Goal: Consume media (video, audio): Consume media (video, audio)

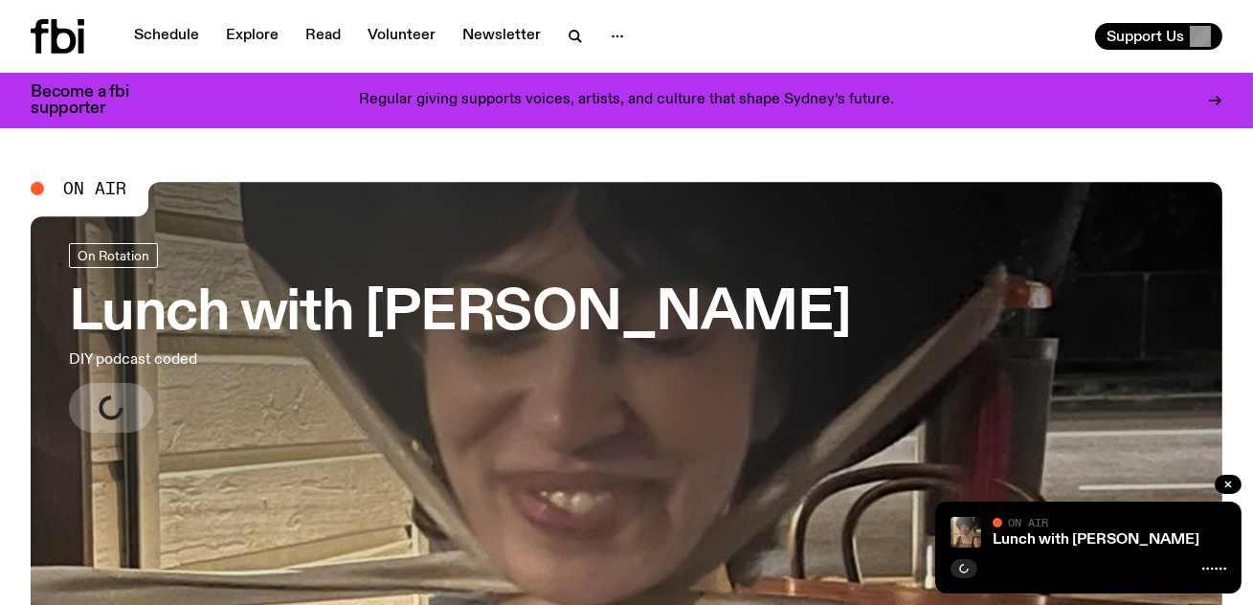
click at [465, 320] on h3 "Lunch with [PERSON_NAME]" at bounding box center [460, 314] width 782 height 54
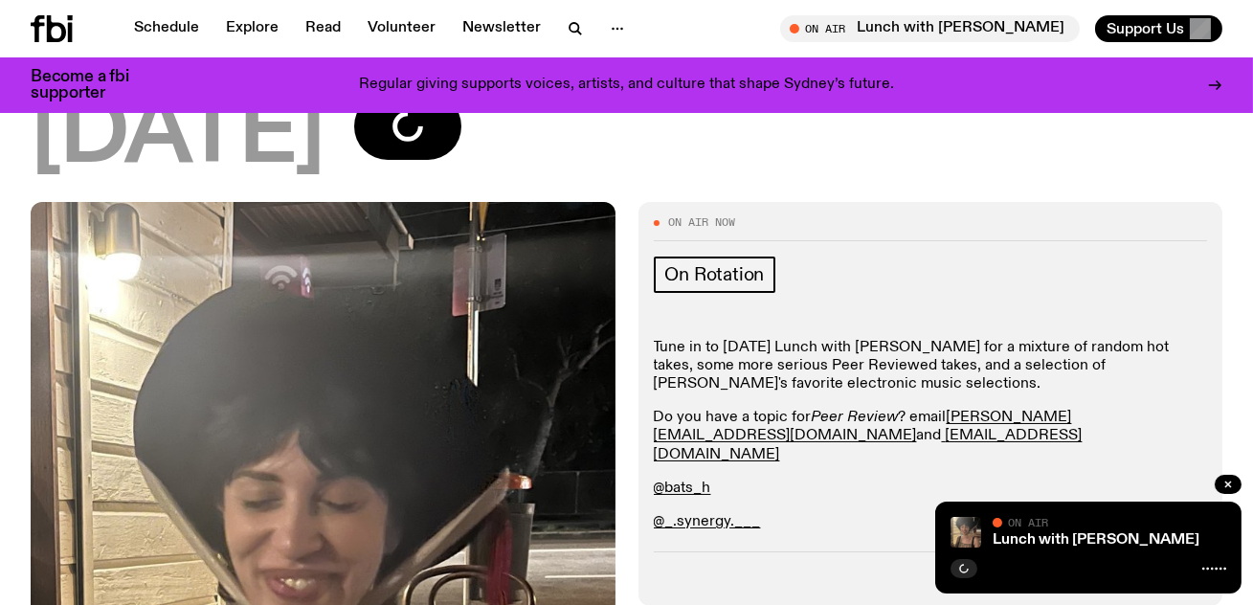
scroll to position [320, 0]
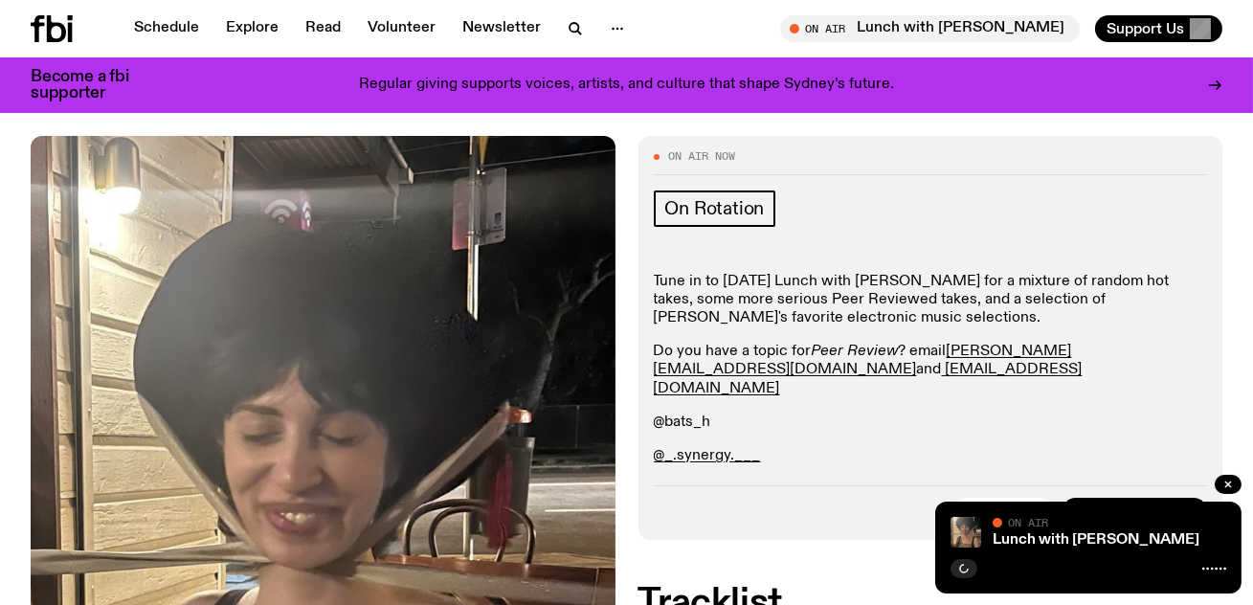
click at [698, 415] on link "@bats_h" at bounding box center [682, 422] width 57 height 15
click at [764, 447] on p "Tune in to [DATE] Lunch with [PERSON_NAME] for a mixture of random hot takes, s…" at bounding box center [931, 456] width 554 height 18
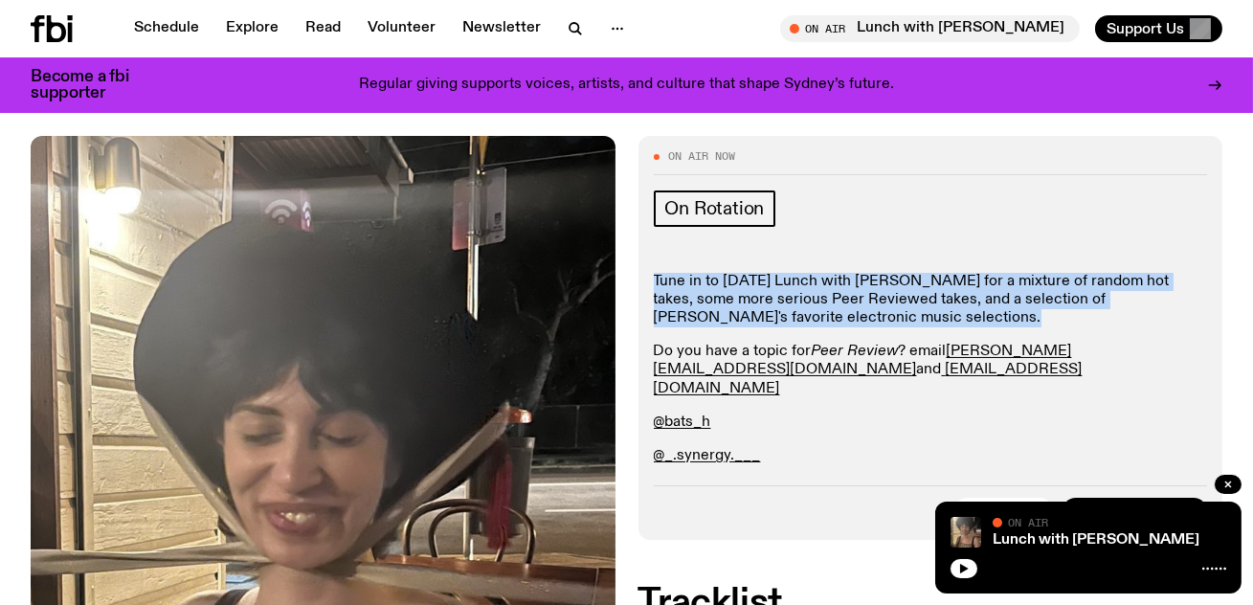
click at [764, 447] on p "Tune in to [DATE] Lunch with [PERSON_NAME] for a mixture of random hot takes, s…" at bounding box center [931, 456] width 554 height 18
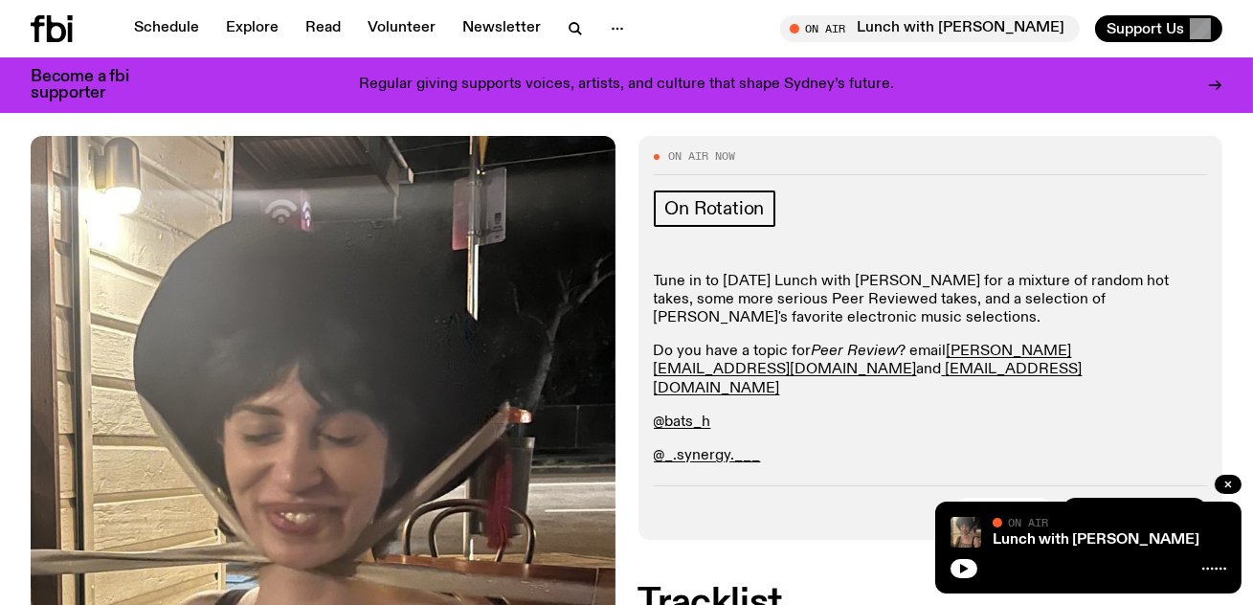
click at [769, 447] on p "Tune in to [DATE] Lunch with [PERSON_NAME] for a mixture of random hot takes, s…" at bounding box center [931, 456] width 554 height 18
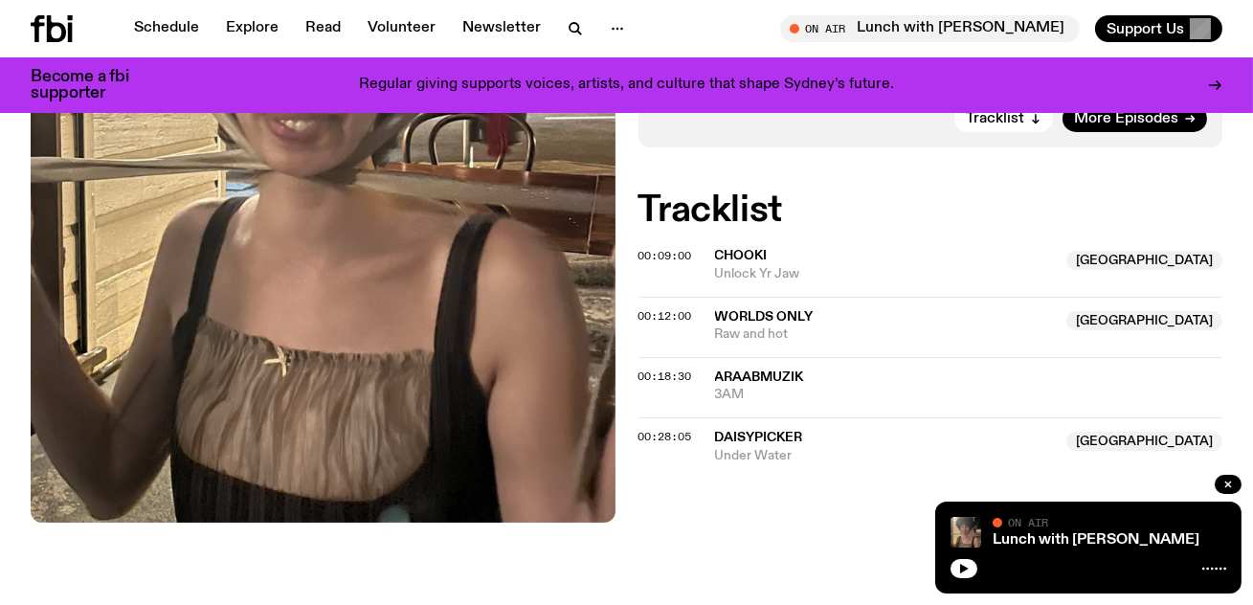
click at [34, 34] on icon at bounding box center [37, 28] width 13 height 27
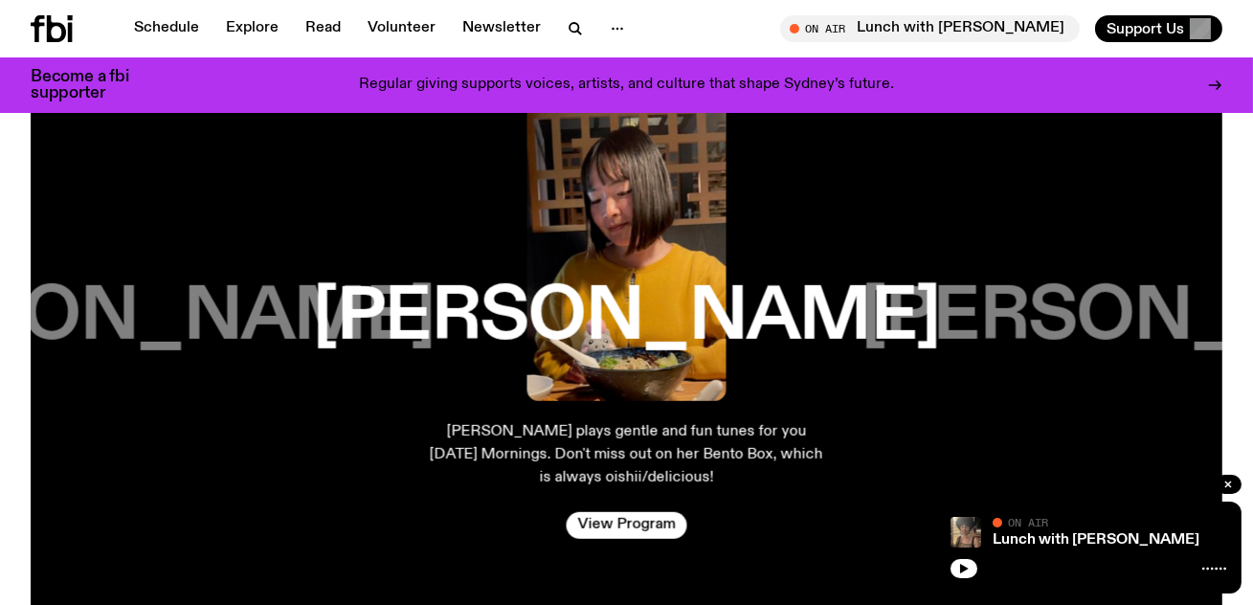
scroll to position [3073, 0]
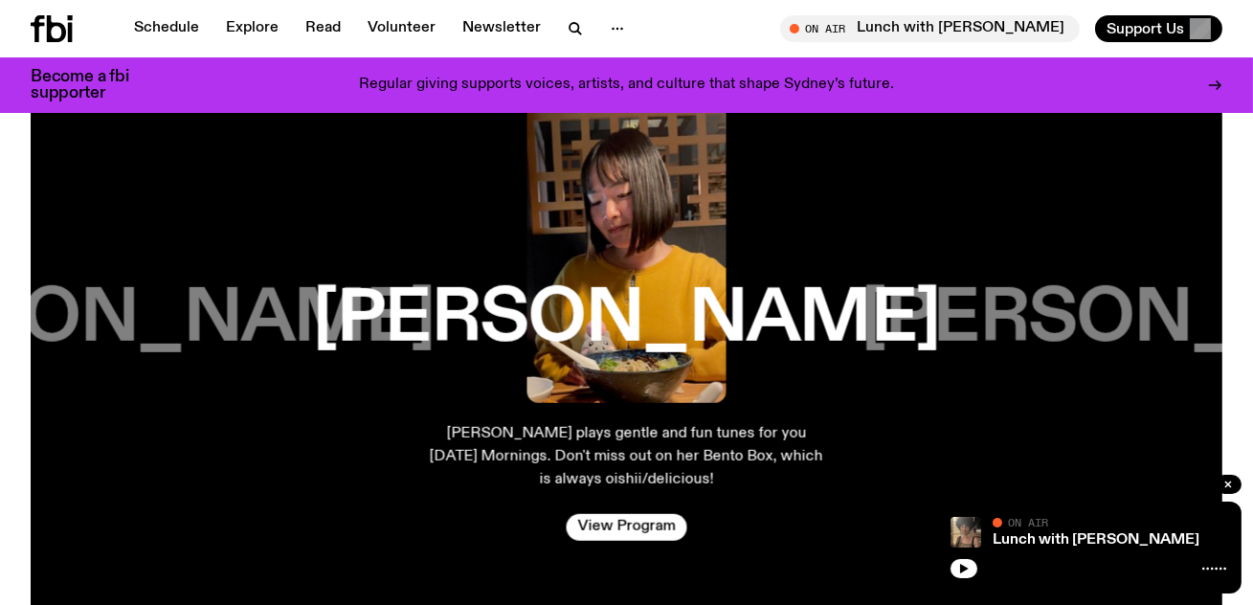
click at [1000, 314] on h3 "[PERSON_NAME]" at bounding box center [1175, 319] width 627 height 73
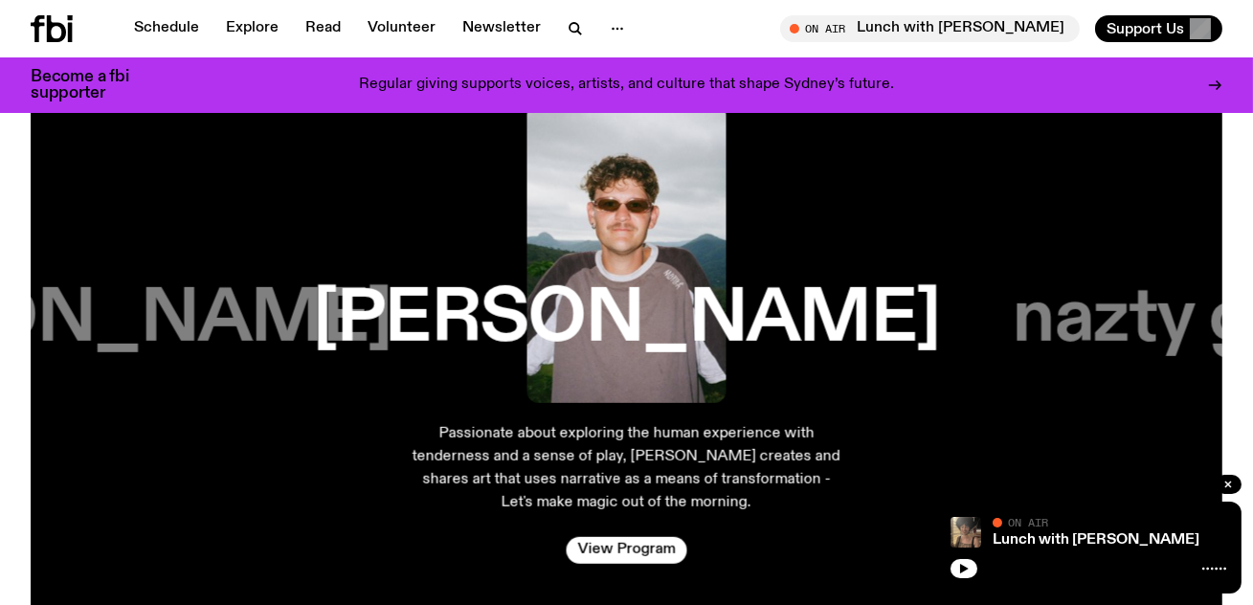
click at [148, 329] on h3 "[PERSON_NAME]" at bounding box center [77, 319] width 627 height 73
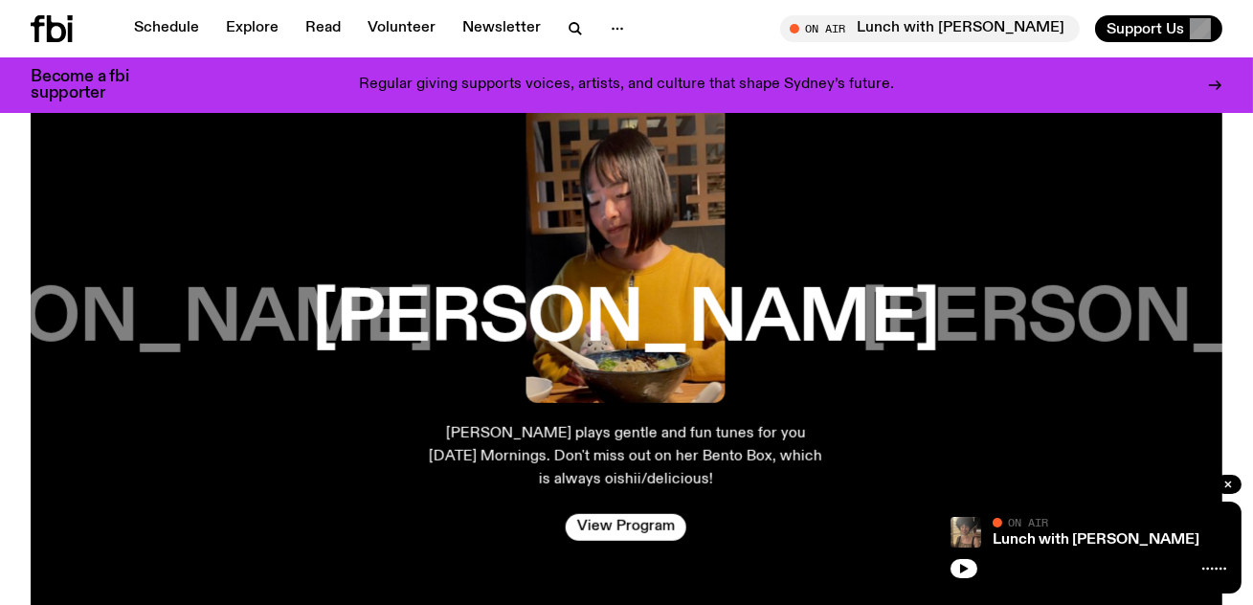
click at [157, 324] on h3 "[PERSON_NAME]" at bounding box center [120, 319] width 627 height 73
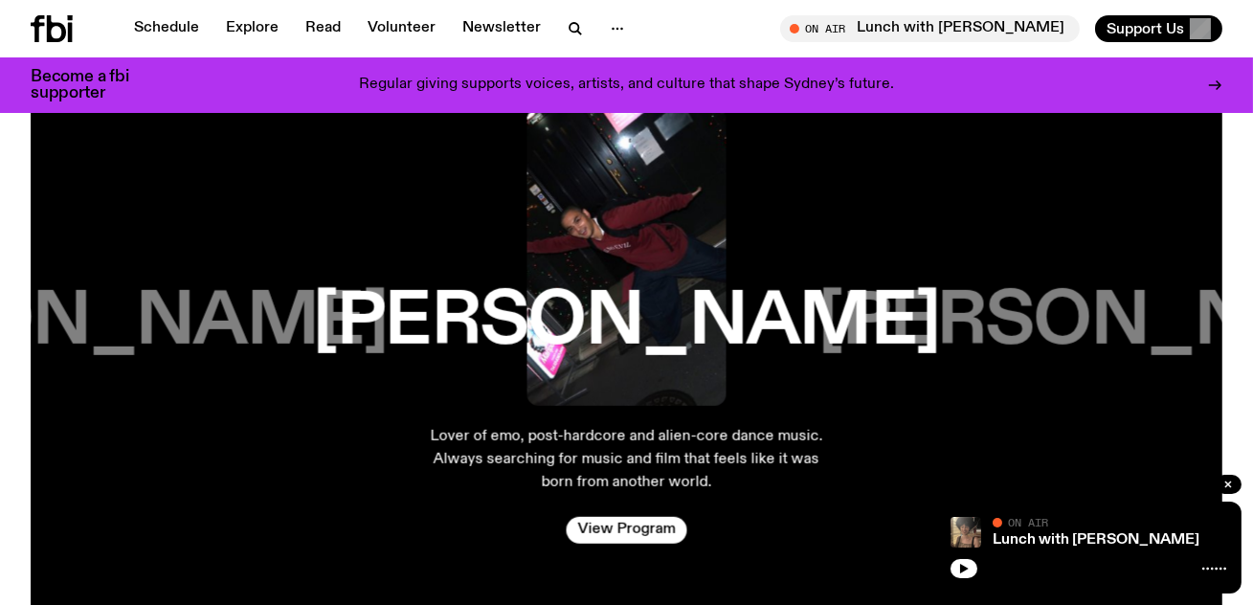
scroll to position [3071, 0]
click at [631, 516] on link "View Program" at bounding box center [627, 529] width 121 height 27
click at [230, 304] on h3 "[PERSON_NAME]" at bounding box center [73, 321] width 627 height 73
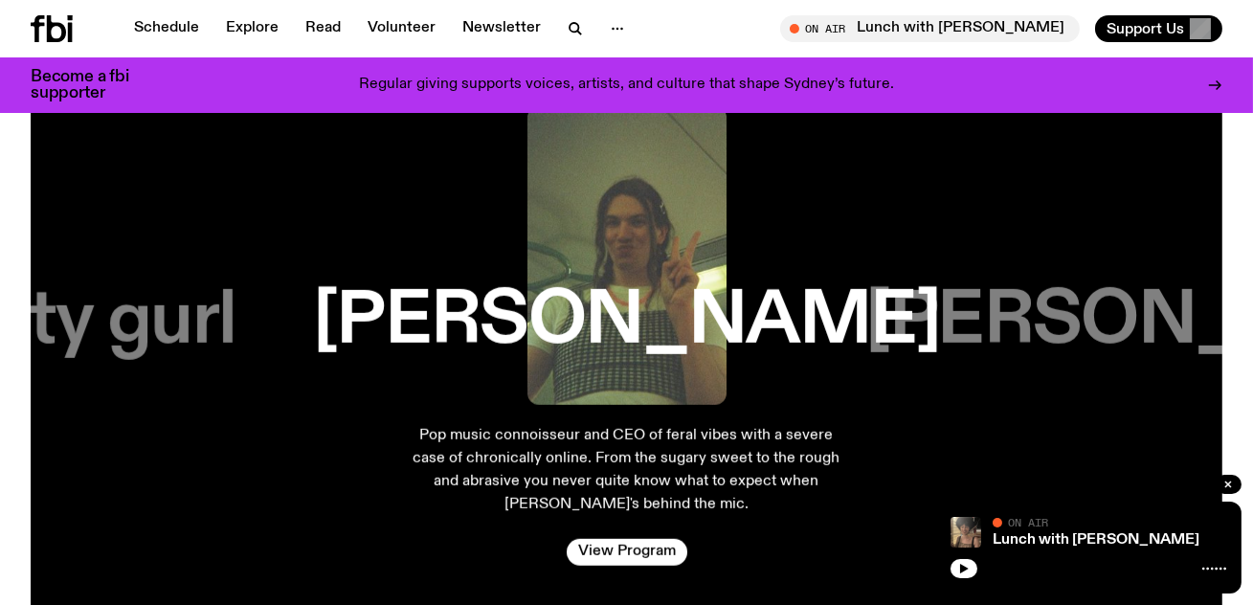
click at [236, 344] on div "nazty gurl" at bounding box center [74, 255] width 398 height 299
click at [176, 295] on h3 "nazty gurl" at bounding box center [74, 321] width 325 height 73
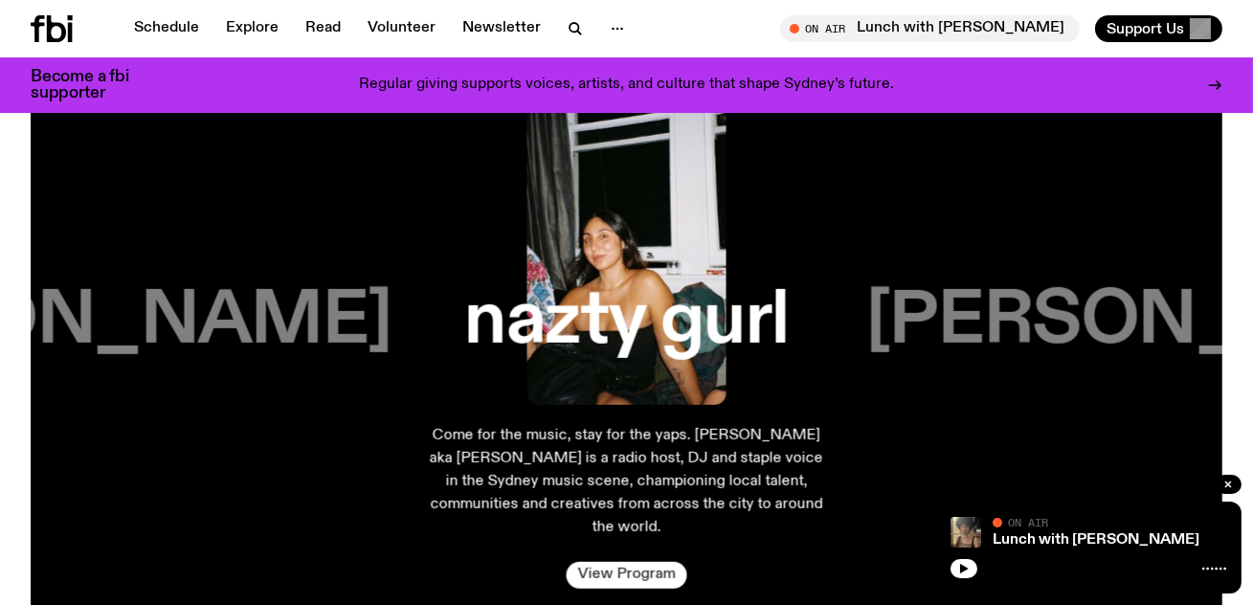
click at [639, 564] on link "View Program" at bounding box center [627, 575] width 121 height 27
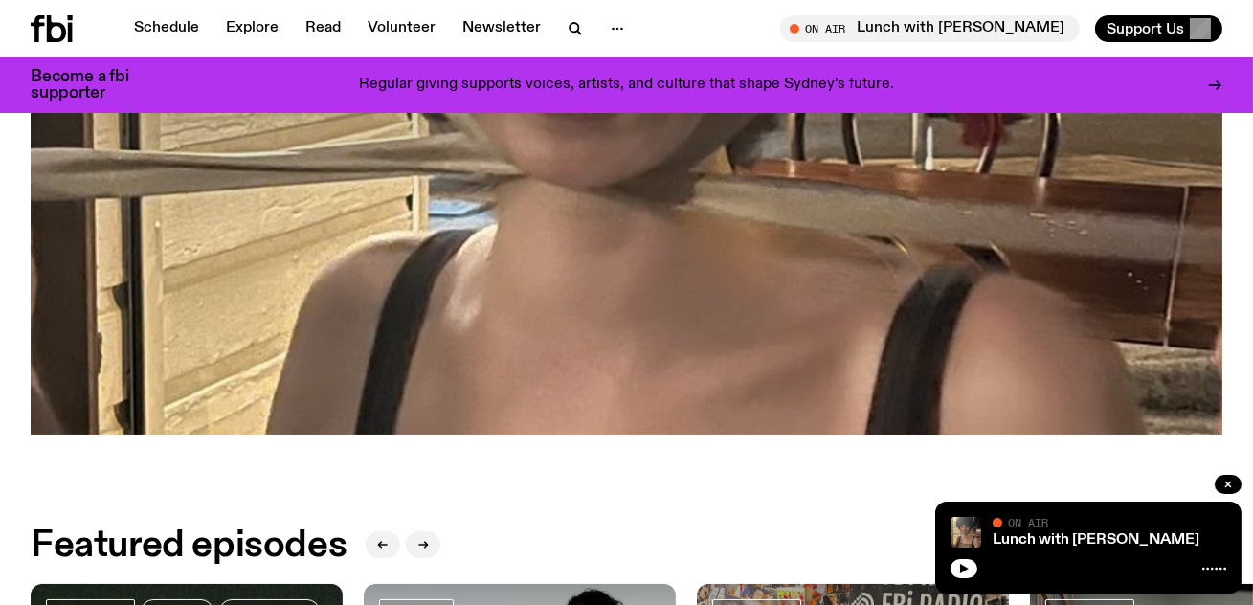
scroll to position [0, 0]
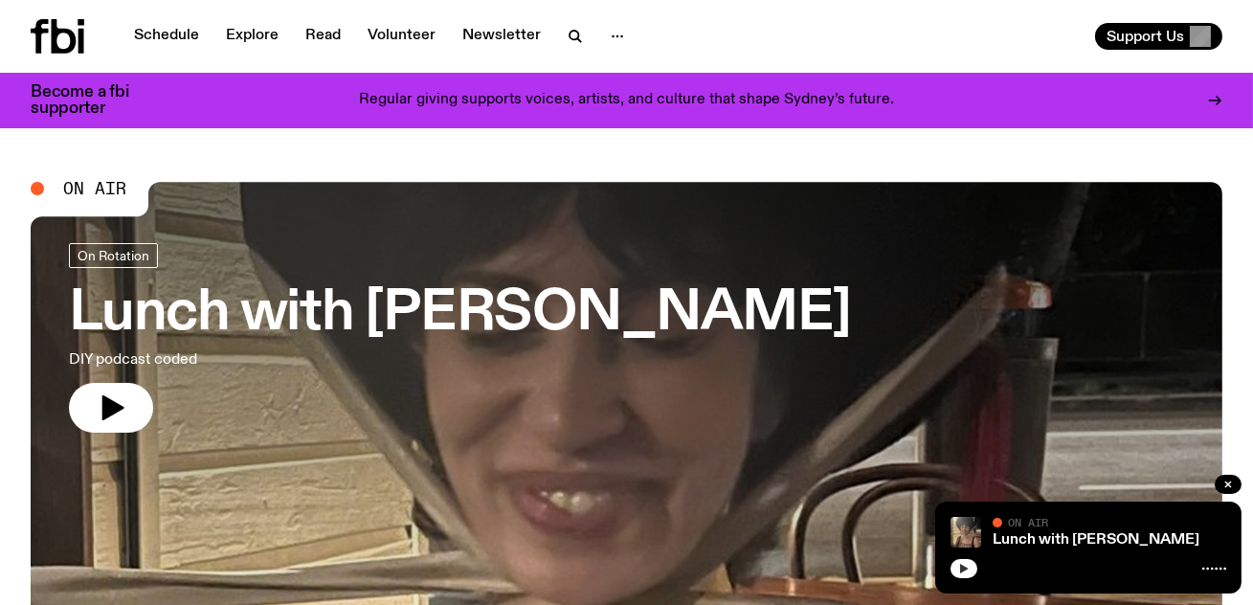
click at [972, 568] on button "button" at bounding box center [964, 568] width 27 height 19
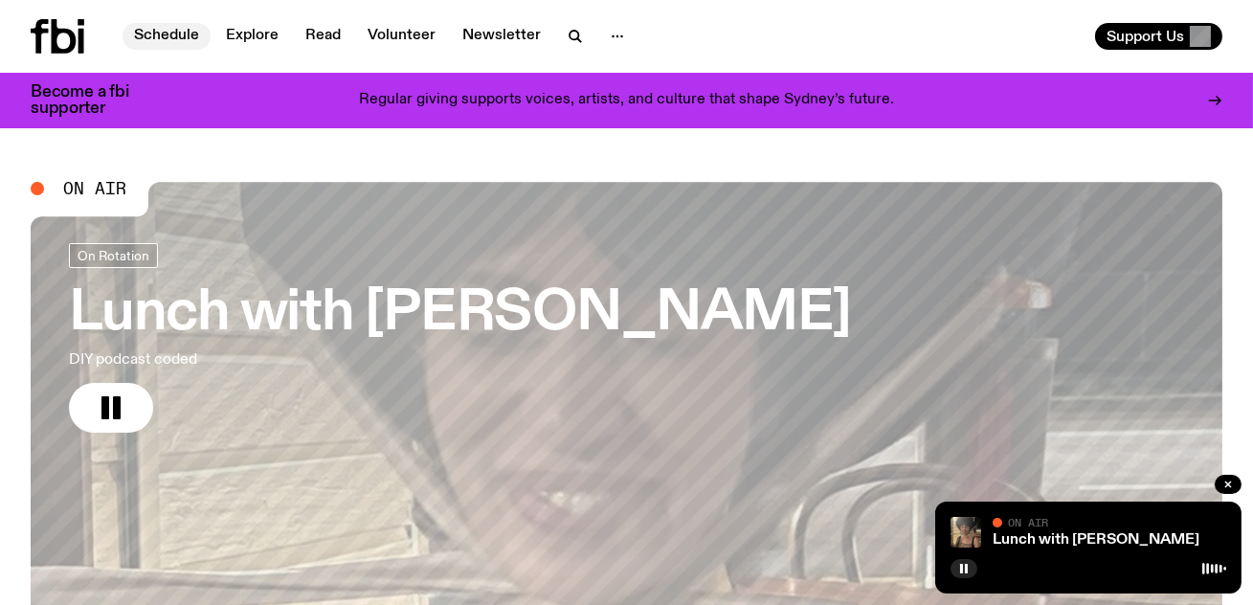
click at [175, 47] on link "Schedule" at bounding box center [167, 36] width 88 height 27
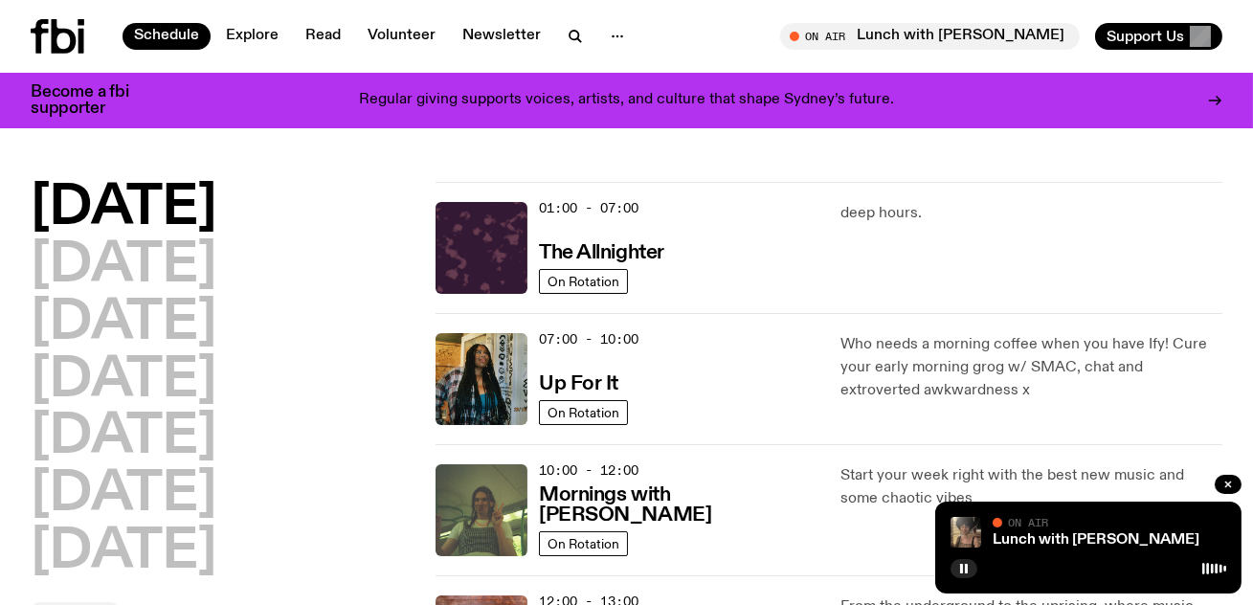
click at [1030, 568] on div at bounding box center [1089, 566] width 276 height 23
click at [1072, 542] on link "Lunch with [PERSON_NAME]" at bounding box center [1096, 539] width 207 height 15
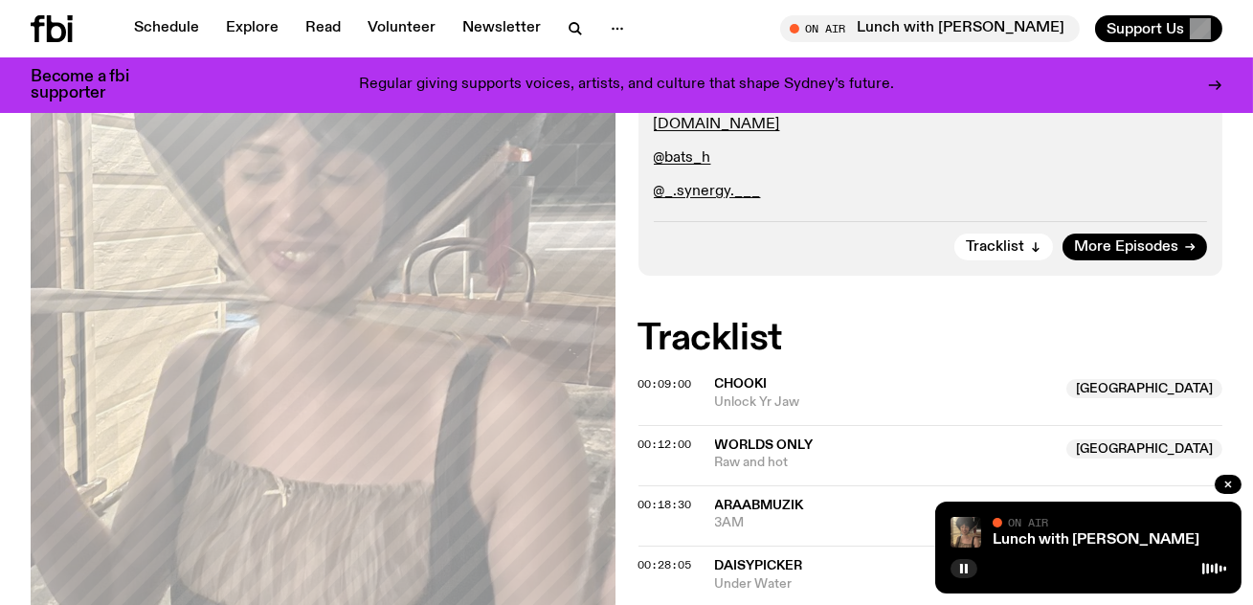
scroll to position [585, 0]
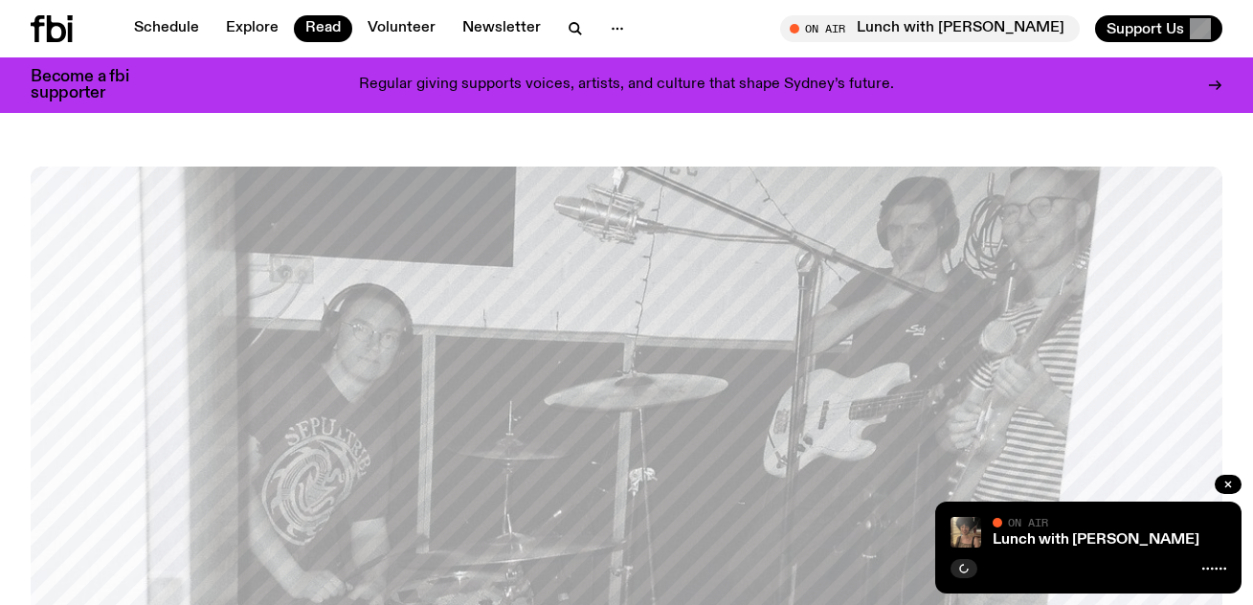
scroll to position [768, 0]
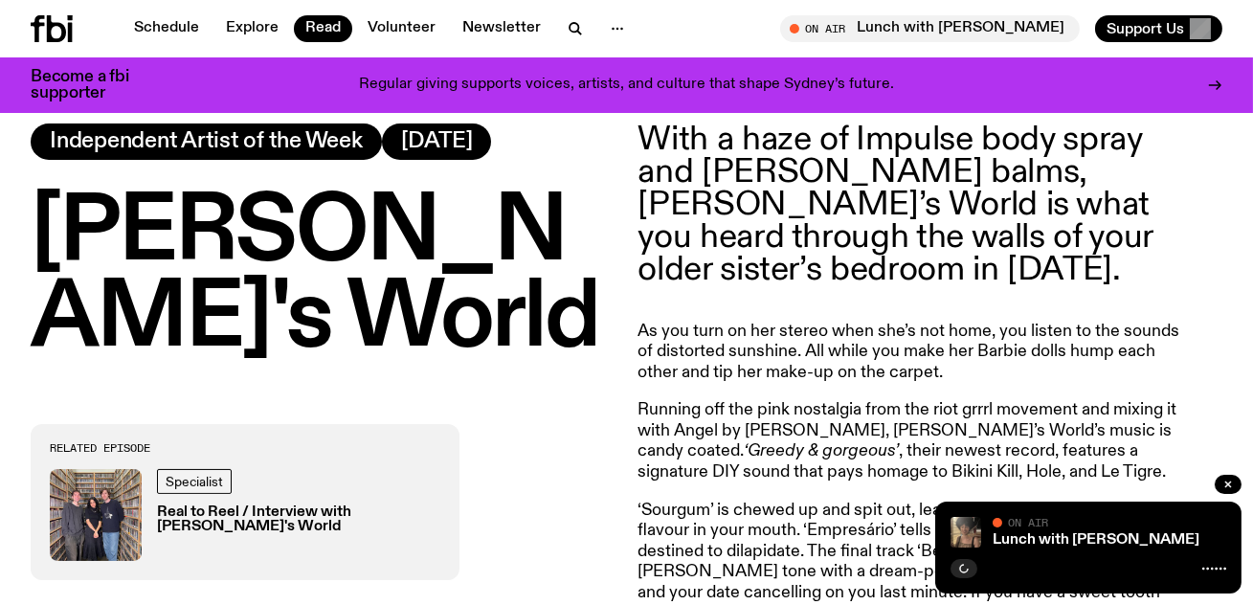
click at [776, 352] on p "As you turn on her stereo when she’s not home, you listen to the sounds of dist…" at bounding box center [914, 353] width 551 height 62
click at [819, 381] on p "As you turn on her stereo when she’s not home, you listen to the sounds of dist…" at bounding box center [914, 353] width 551 height 62
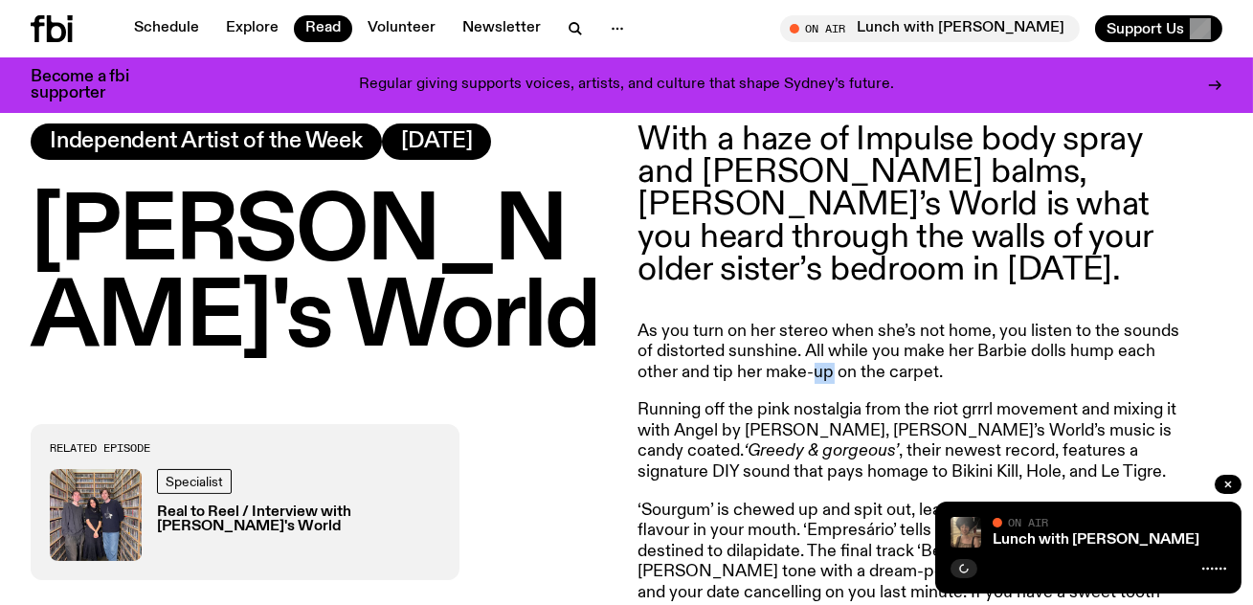
click at [819, 381] on p "As you turn on her stereo when she’s not home, you listen to the sounds of dist…" at bounding box center [914, 353] width 551 height 62
click at [824, 363] on p "As you turn on her stereo when she’s not home, you listen to the sounds of dist…" at bounding box center [914, 353] width 551 height 62
click at [837, 388] on article "With a haze of Impulse body spray and Lip Smacker balms, Olivia’s World is what…" at bounding box center [914, 568] width 551 height 889
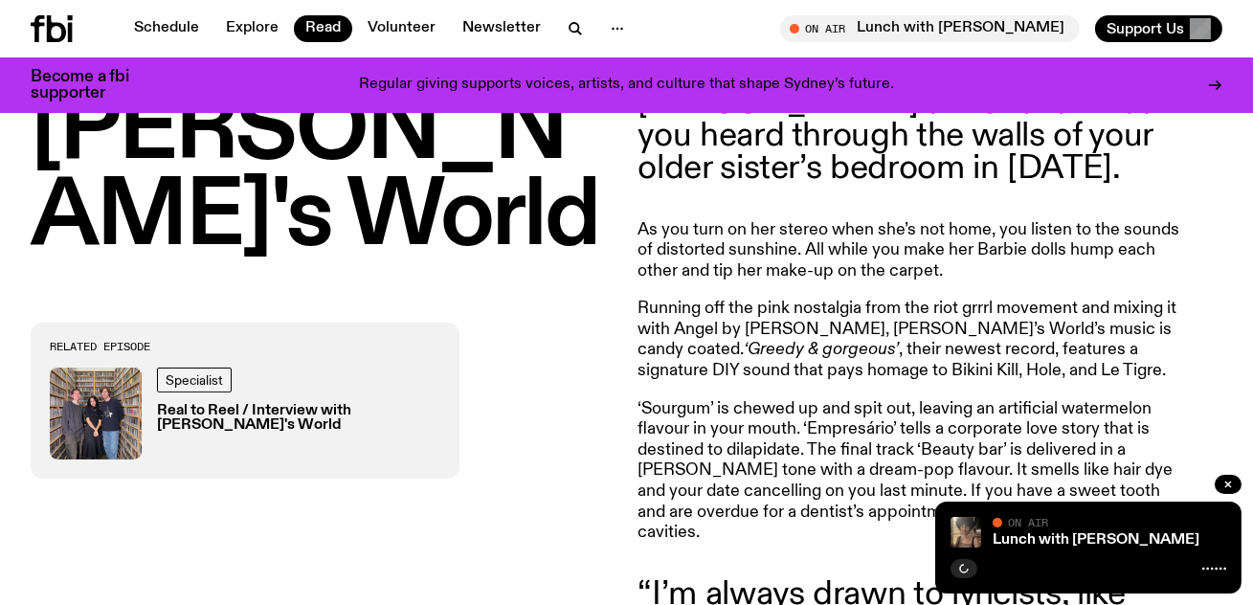
scroll to position [888, 0]
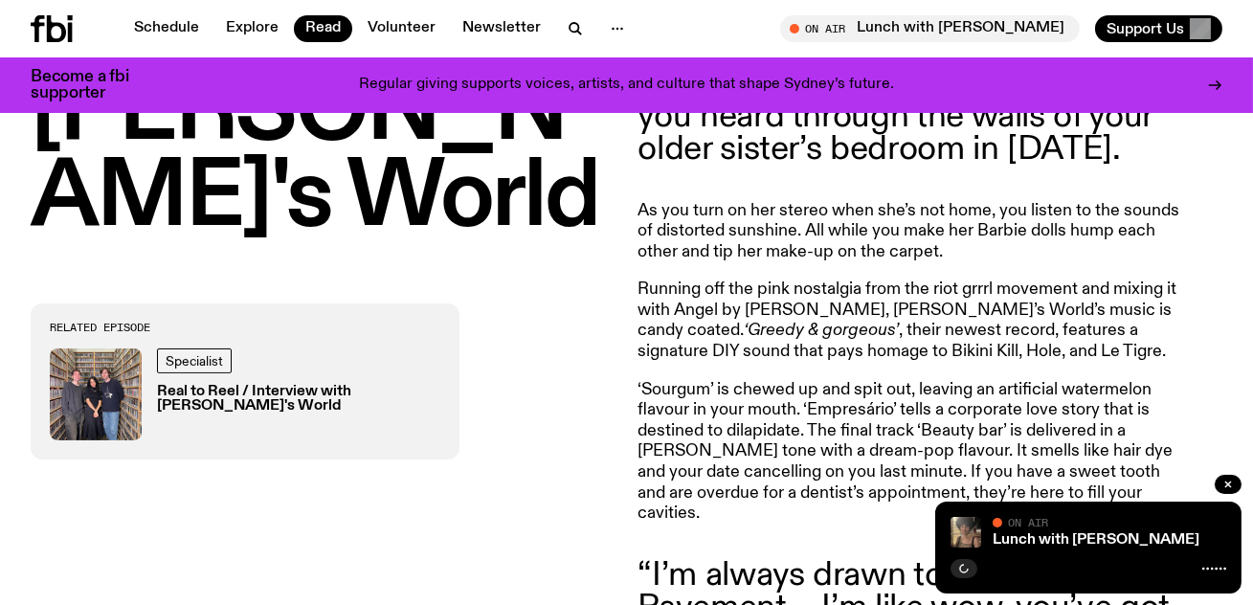
click at [834, 332] on p "Running off the pink nostalgia from the riot grrrl movement and mixing it with …" at bounding box center [914, 321] width 551 height 82
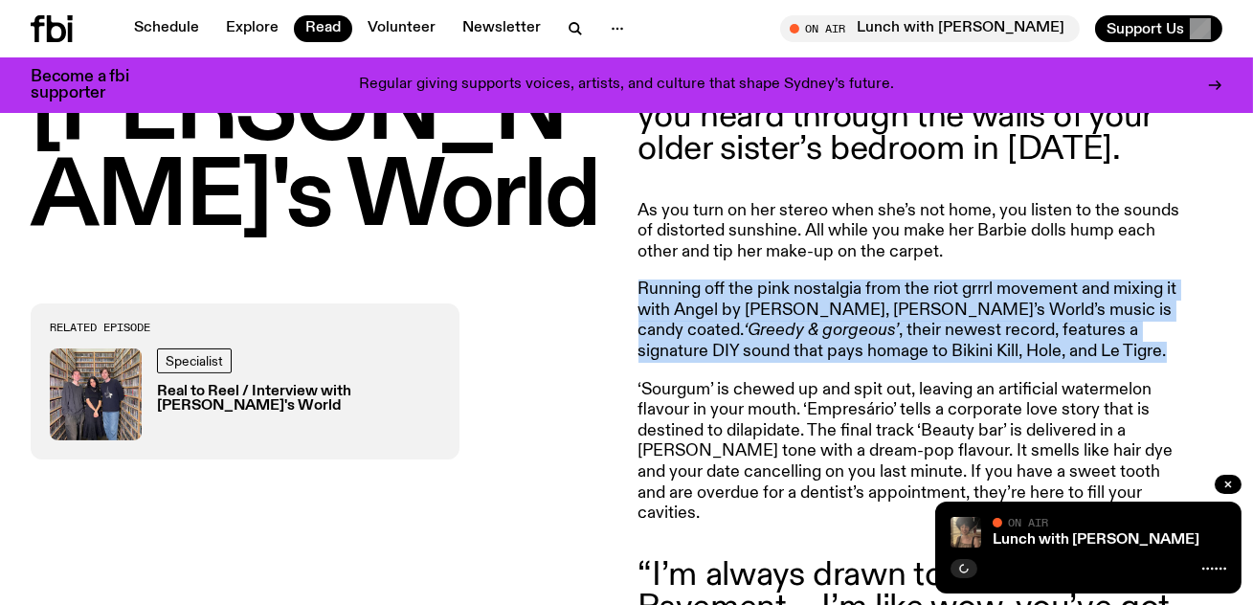
click at [834, 332] on p "Running off the pink nostalgia from the riot grrrl movement and mixing it with …" at bounding box center [914, 321] width 551 height 82
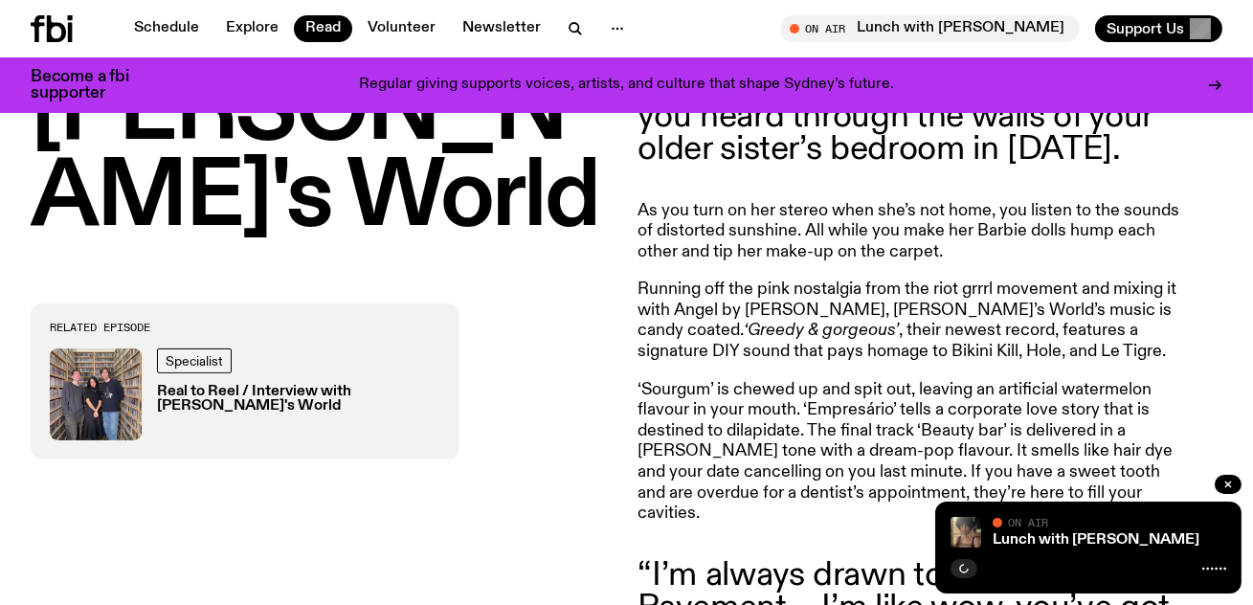
click at [946, 346] on p "Running off the pink nostalgia from the riot grrrl movement and mixing it with …" at bounding box center [914, 321] width 551 height 82
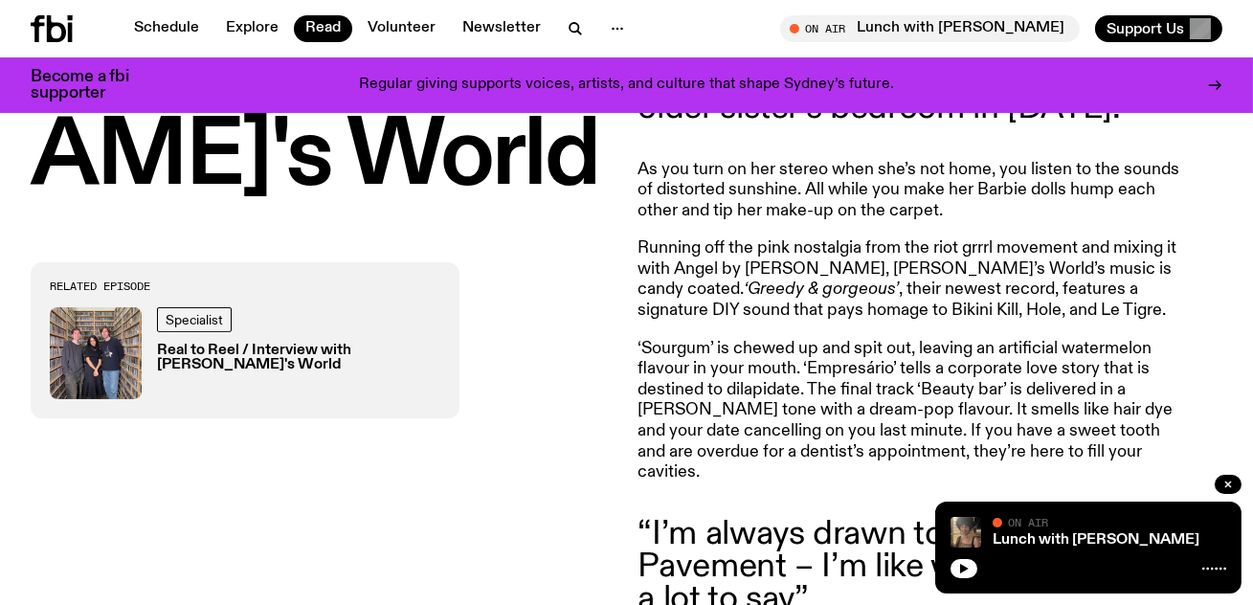
scroll to position [932, 0]
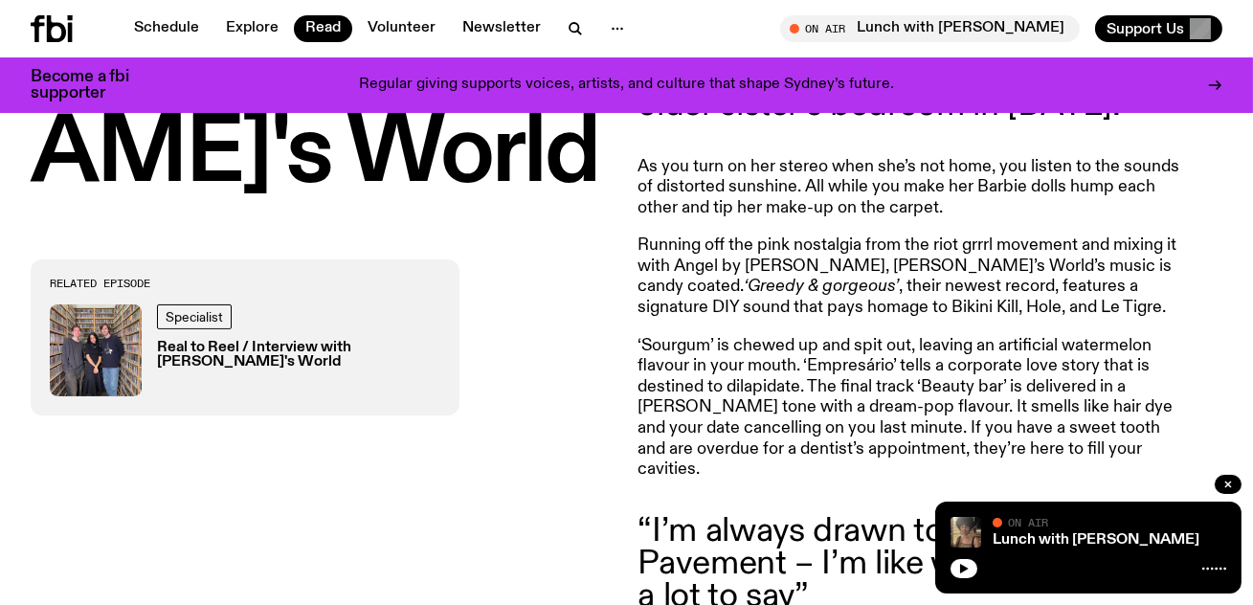
click at [929, 285] on p "Running off the pink nostalgia from the riot grrrl movement and mixing it with …" at bounding box center [914, 277] width 551 height 82
click at [954, 286] on p "Running off the pink nostalgia from the riot grrrl movement and mixing it with …" at bounding box center [914, 277] width 551 height 82
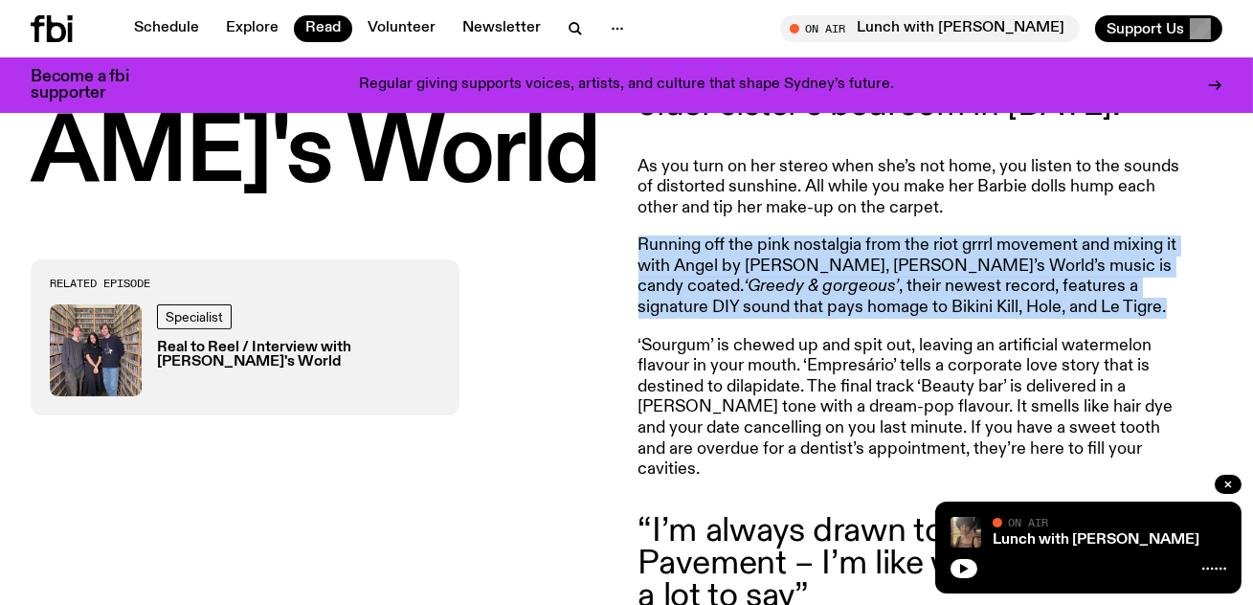
click at [954, 286] on p "Running off the pink nostalgia from the riot grrrl movement and mixing it with …" at bounding box center [914, 277] width 551 height 82
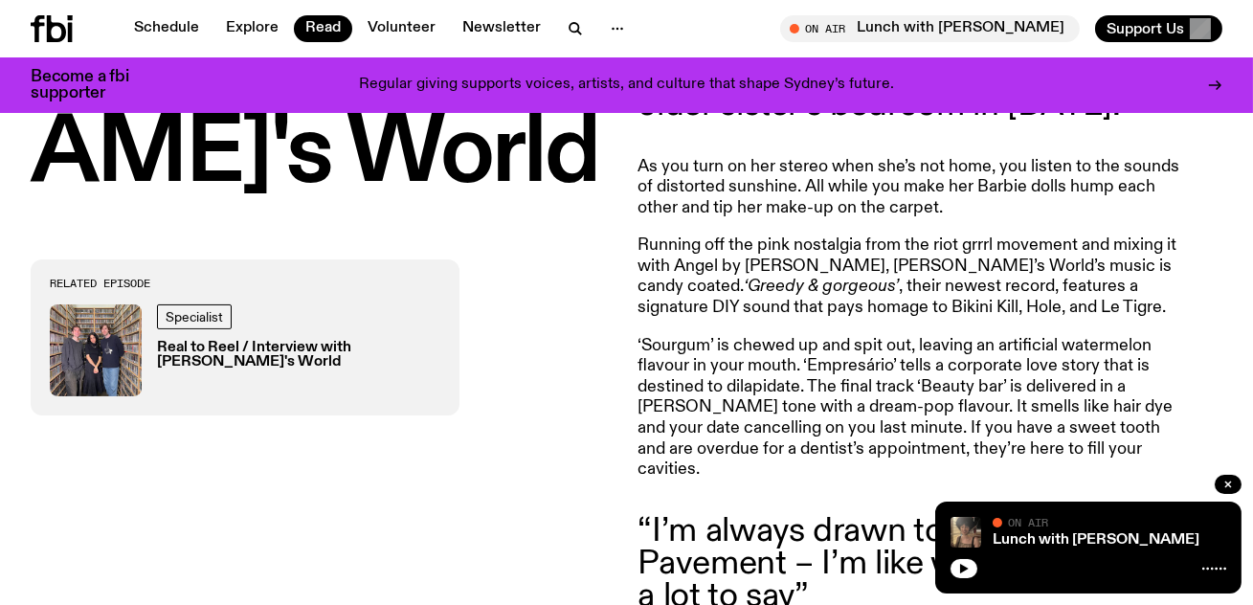
click at [994, 328] on article "With a haze of Impulse body spray and Lip Smacker balms, Olivia’s World is what…" at bounding box center [914, 403] width 551 height 889
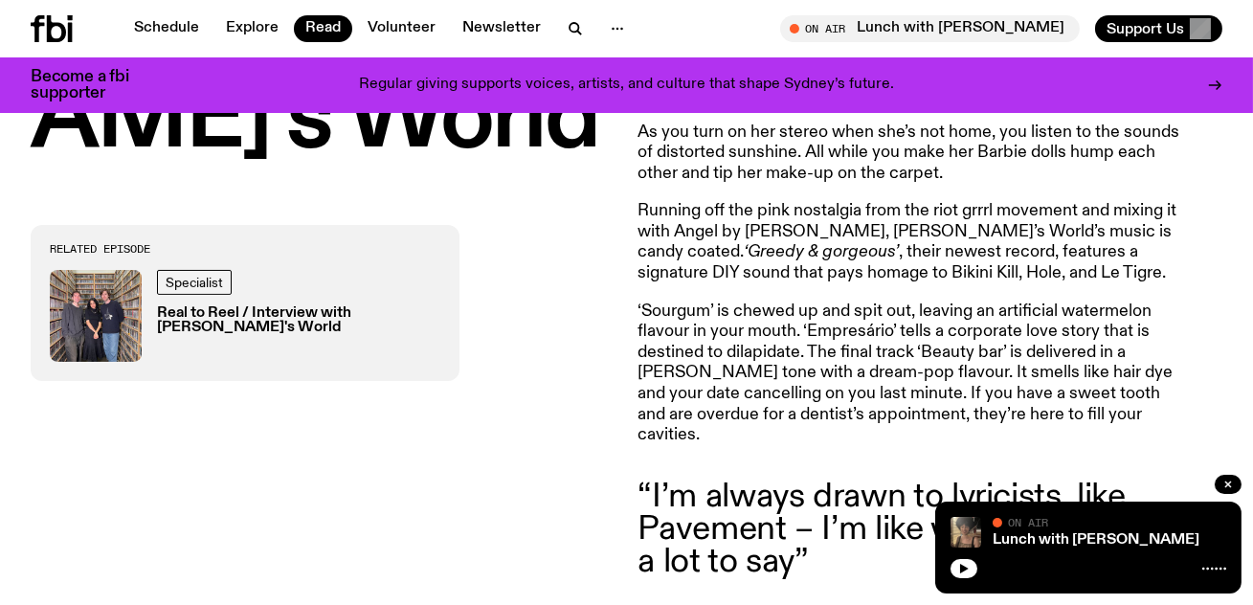
scroll to position [969, 0]
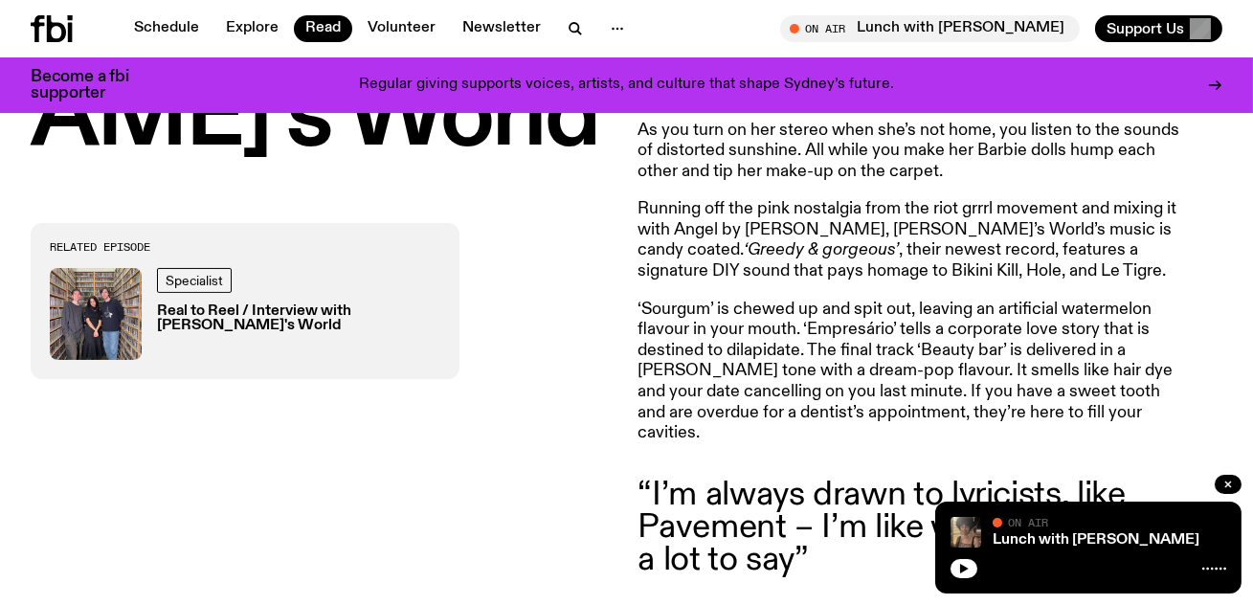
click at [935, 269] on p "Running off the pink nostalgia from the riot grrrl movement and mixing it with …" at bounding box center [914, 240] width 551 height 82
click at [981, 278] on p "Running off the pink nostalgia from the riot grrrl movement and mixing it with …" at bounding box center [914, 240] width 551 height 82
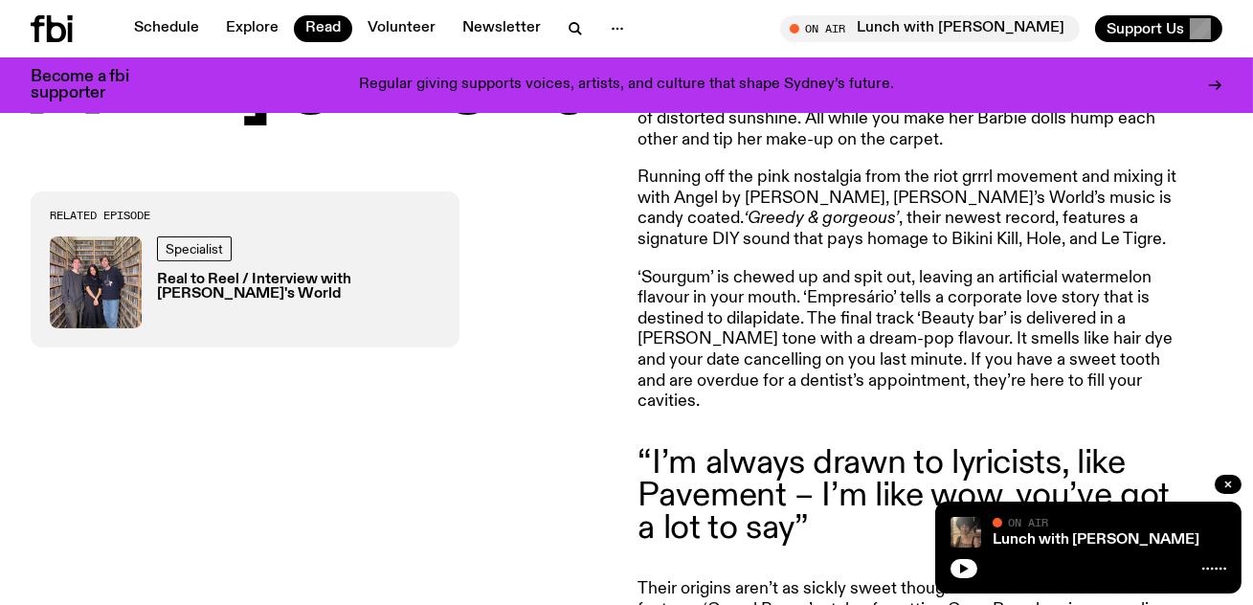
scroll to position [1009, 0]
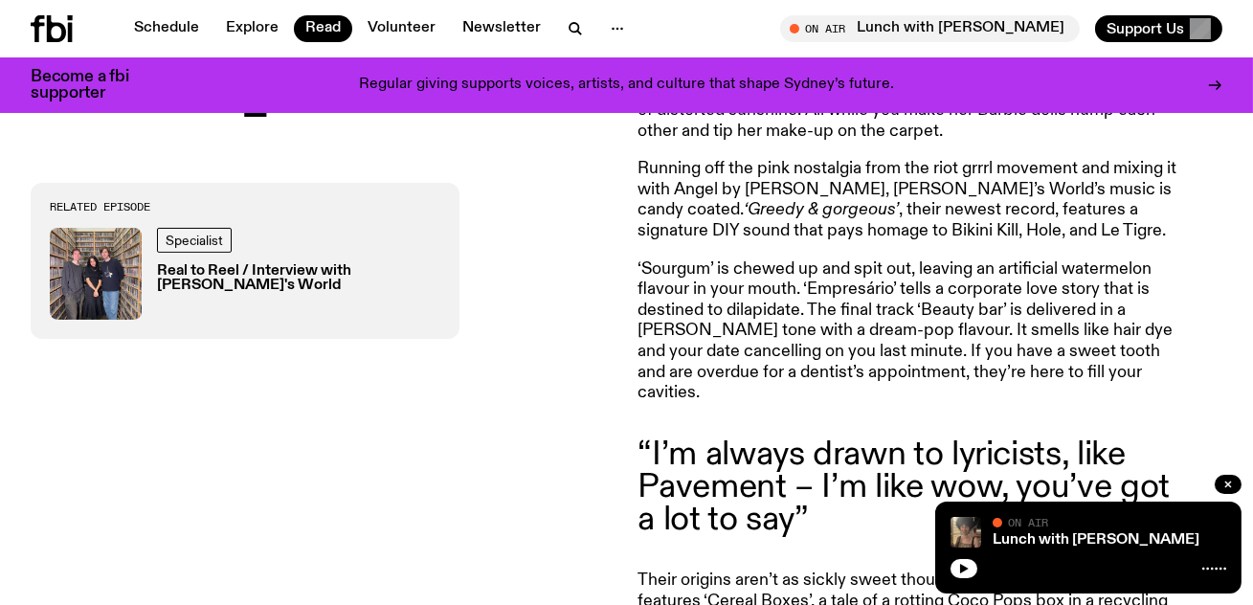
click at [856, 284] on p "‘Sourgum’ is chewed up and spit out, leaving an artificial watermelon flavour i…" at bounding box center [914, 331] width 551 height 145
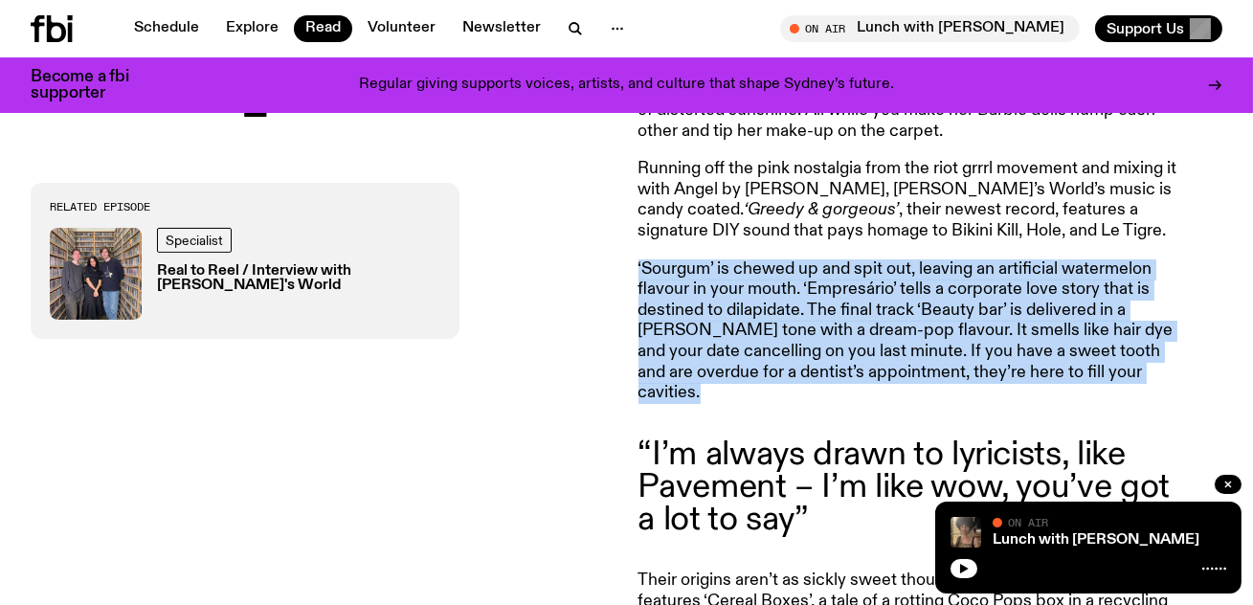
click at [856, 284] on p "‘Sourgum’ is chewed up and spit out, leaving an artificial watermelon flavour i…" at bounding box center [914, 331] width 551 height 145
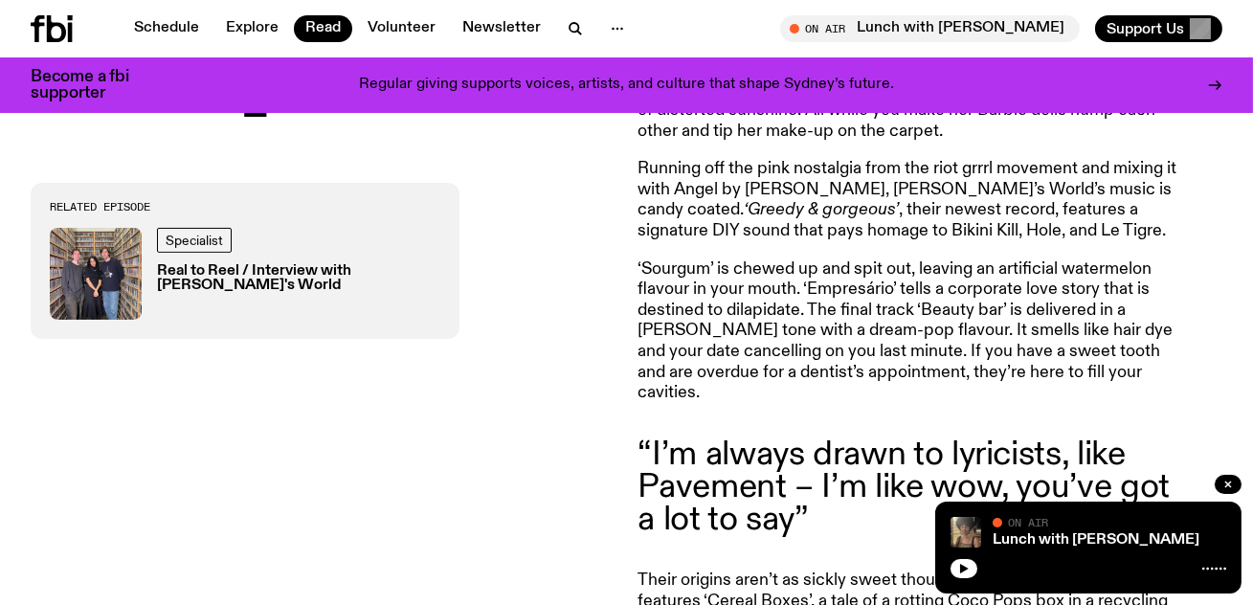
click at [856, 292] on p "‘Sourgum’ is chewed up and spit out, leaving an artificial watermelon flavour i…" at bounding box center [914, 331] width 551 height 145
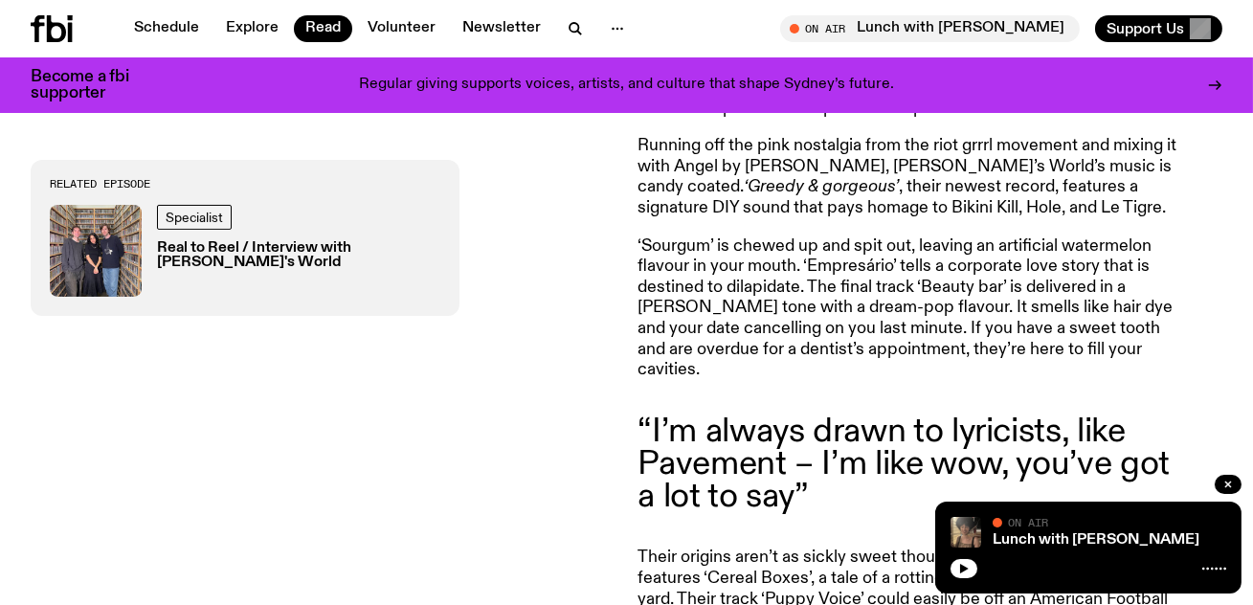
click at [856, 292] on p "‘Sourgum’ is chewed up and spit out, leaving an artificial watermelon flavour i…" at bounding box center [914, 308] width 551 height 145
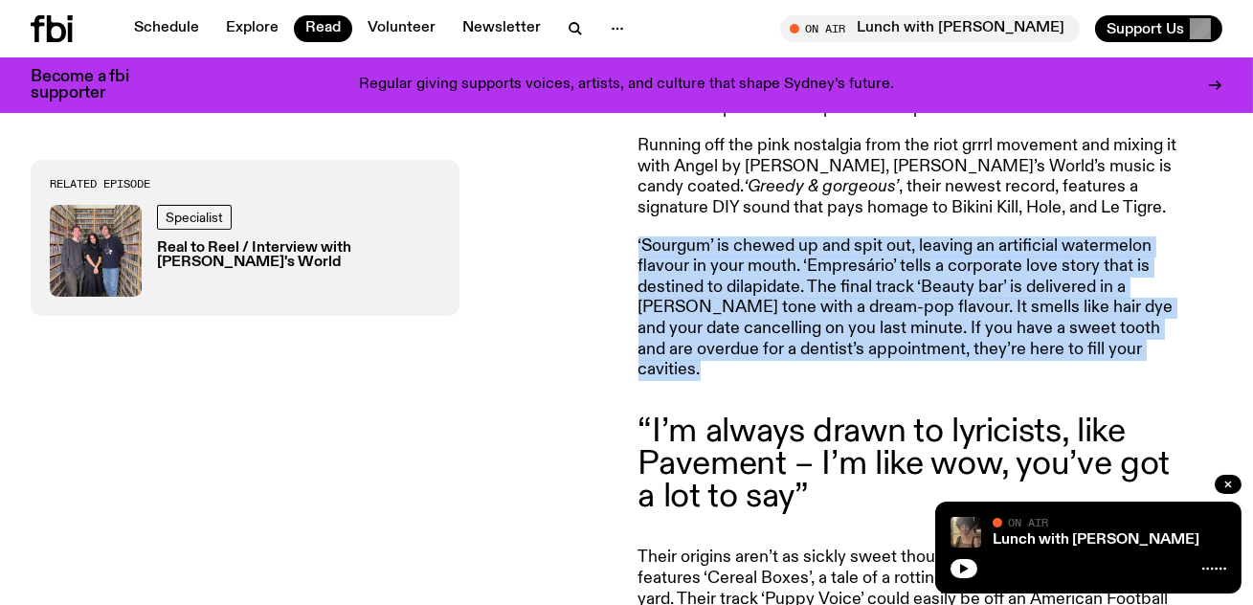
click at [856, 292] on p "‘Sourgum’ is chewed up and spit out, leaving an artificial watermelon flavour i…" at bounding box center [914, 308] width 551 height 145
click at [713, 300] on p "‘Sourgum’ is chewed up and spit out, leaving an artificial watermelon flavour i…" at bounding box center [914, 308] width 551 height 145
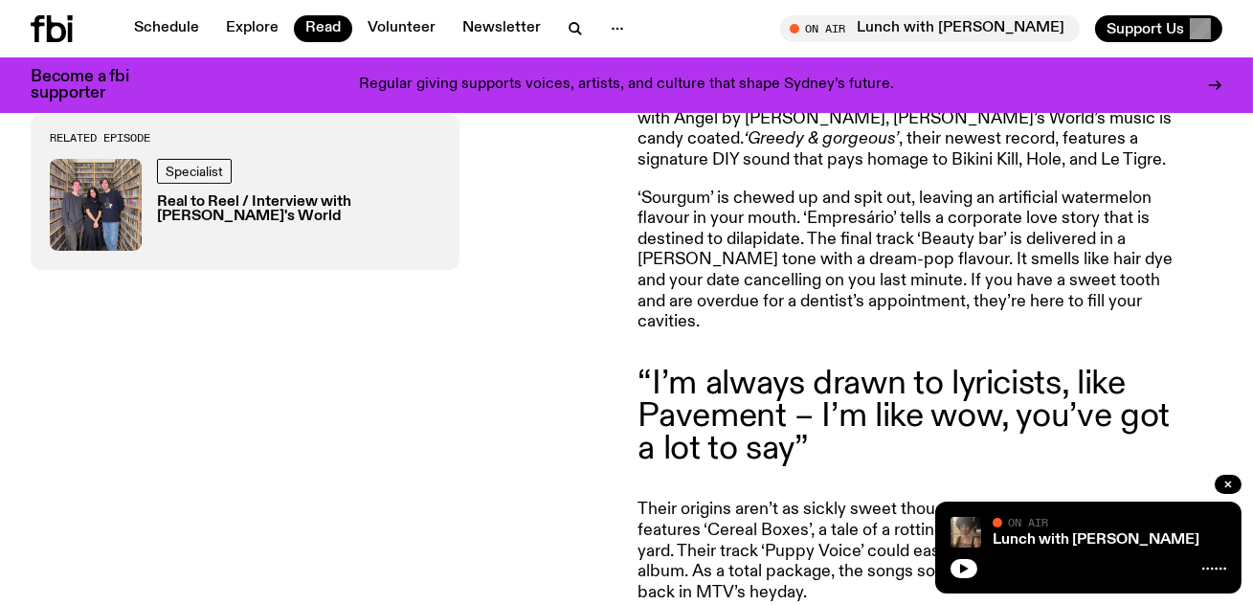
scroll to position [1084, 0]
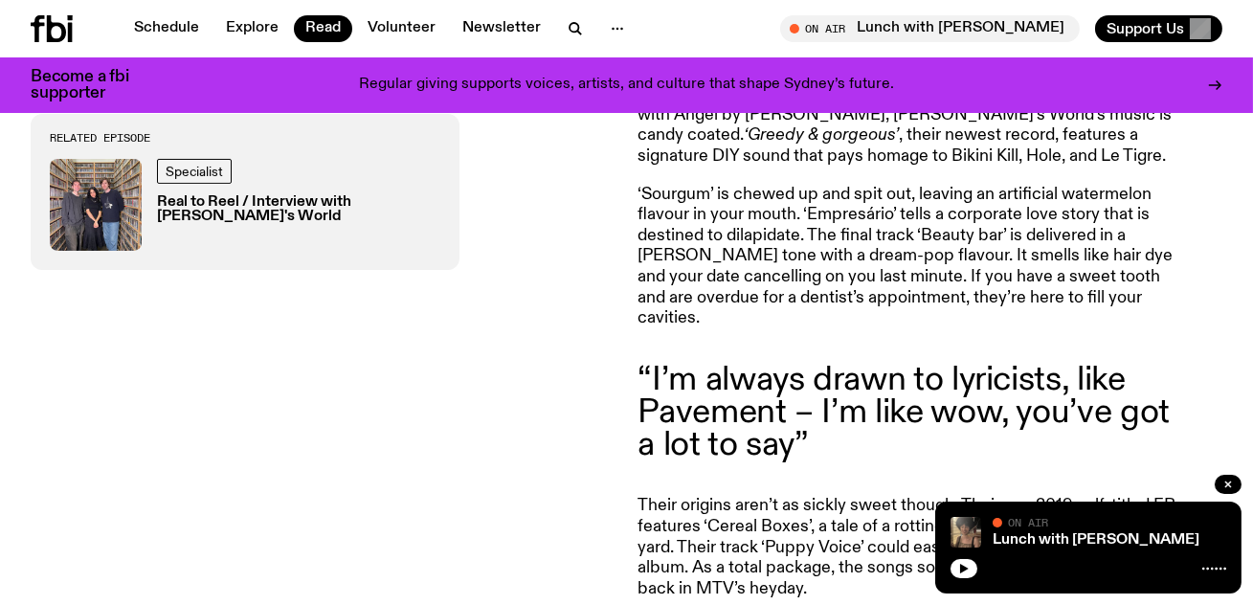
click at [859, 284] on p "‘Sourgum’ is chewed up and spit out, leaving an artificial watermelon flavour i…" at bounding box center [914, 257] width 551 height 145
click at [755, 312] on article "With a haze of Impulse body spray and Lip Smacker balms, Olivia’s World is what…" at bounding box center [914, 252] width 551 height 889
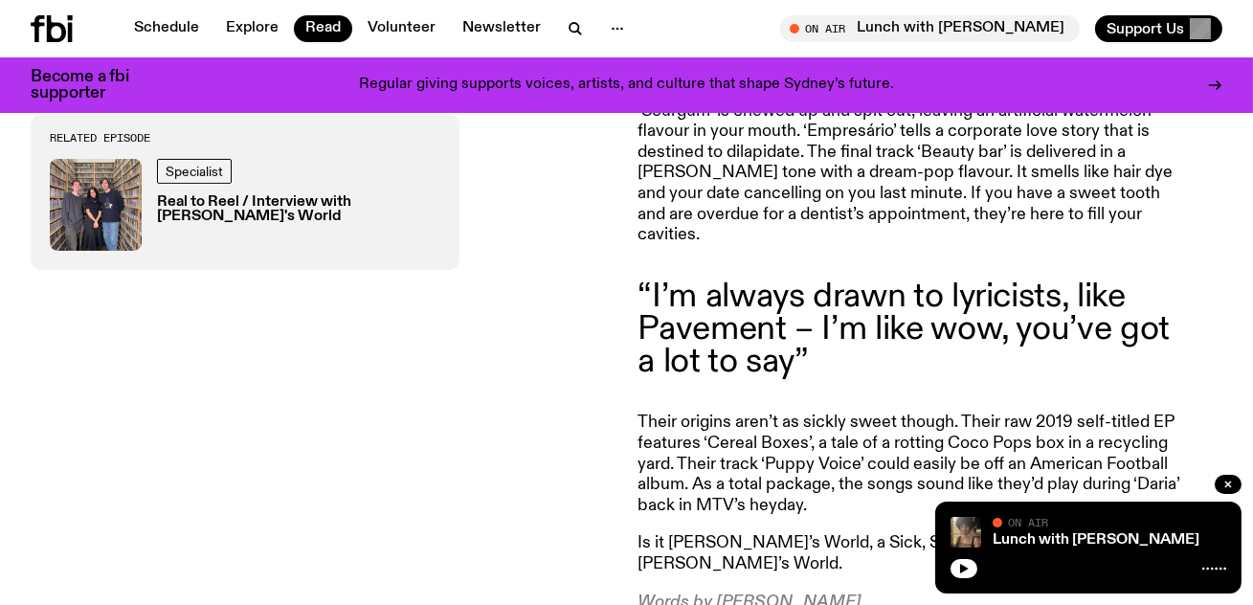
click at [804, 306] on blockquote "“I’m always drawn to lyricists, like Pavement – I’m like wow, you’ve got a lot …" at bounding box center [914, 330] width 551 height 99
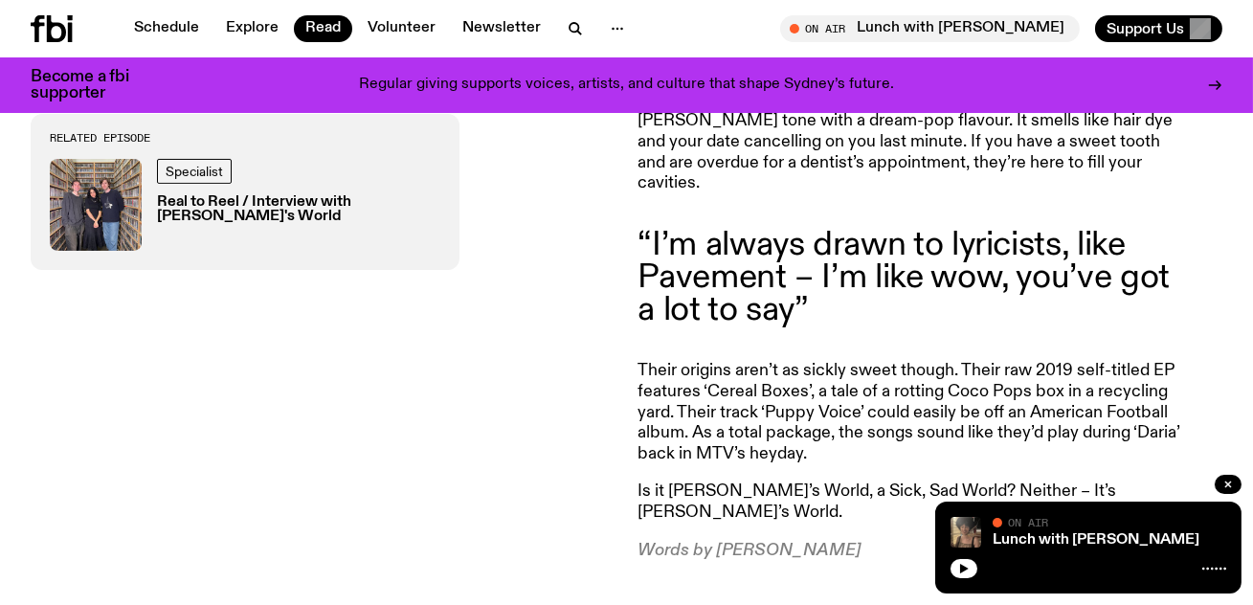
click at [758, 361] on p "Their origins aren’t as sickly sweet though. Their raw 2019 self-titled EP feat…" at bounding box center [914, 412] width 551 height 103
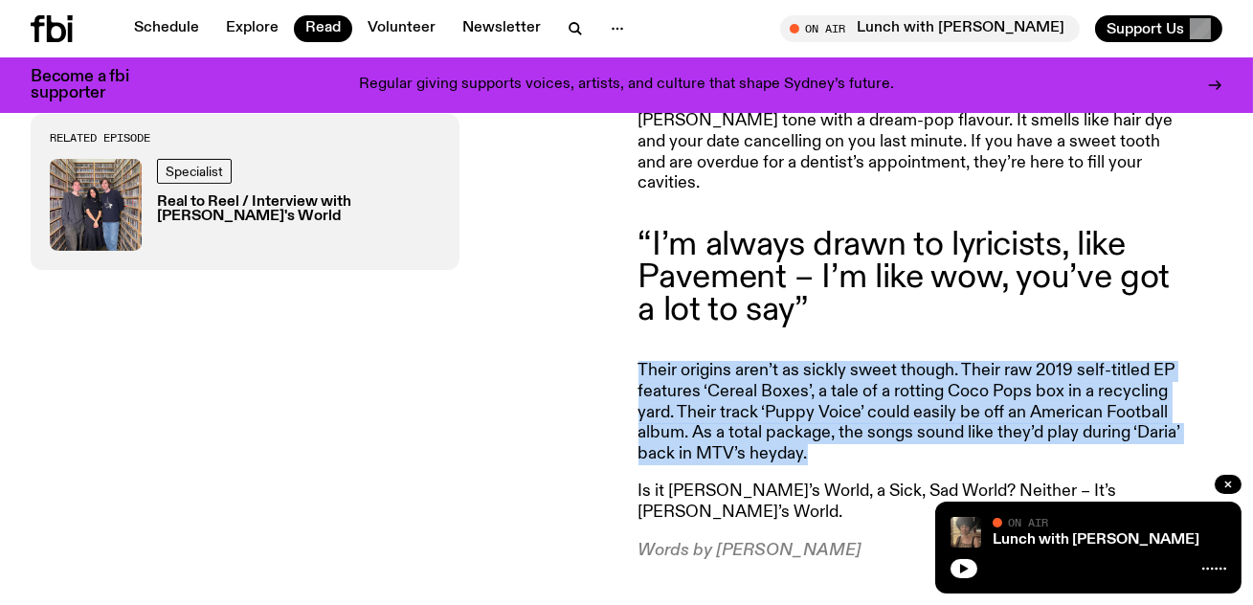
click at [758, 361] on p "Their origins aren’t as sickly sweet though. Their raw 2019 self-titled EP feat…" at bounding box center [914, 412] width 551 height 103
click at [664, 391] on p "Their origins aren’t as sickly sweet though. Their raw 2019 self-titled EP feat…" at bounding box center [914, 412] width 551 height 103
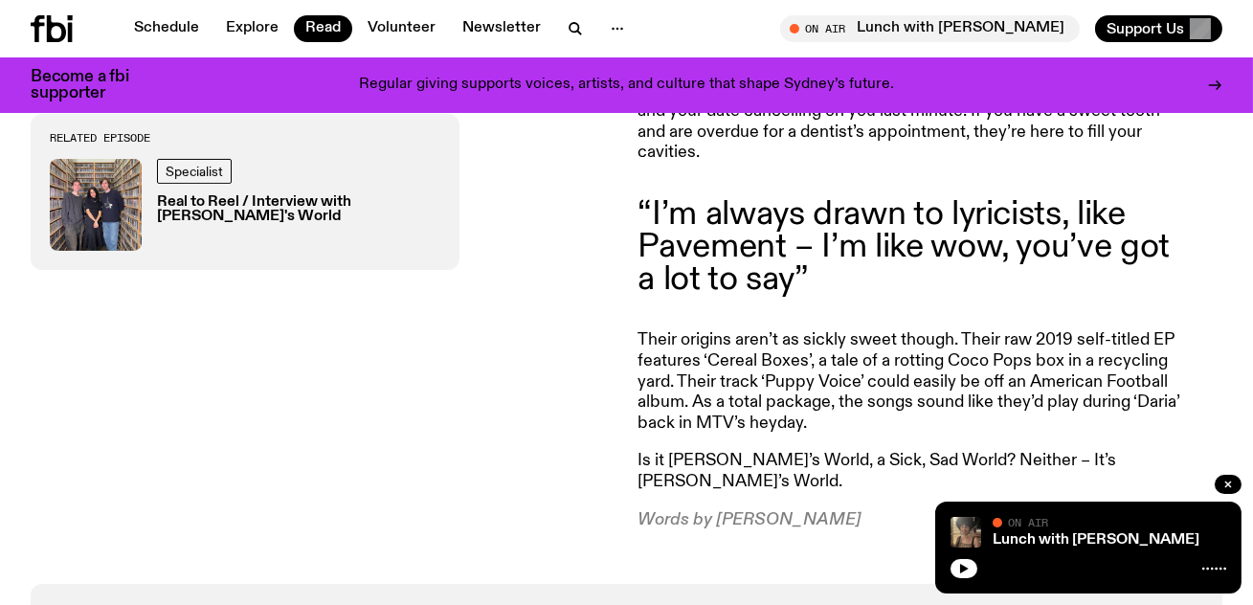
scroll to position [1254, 0]
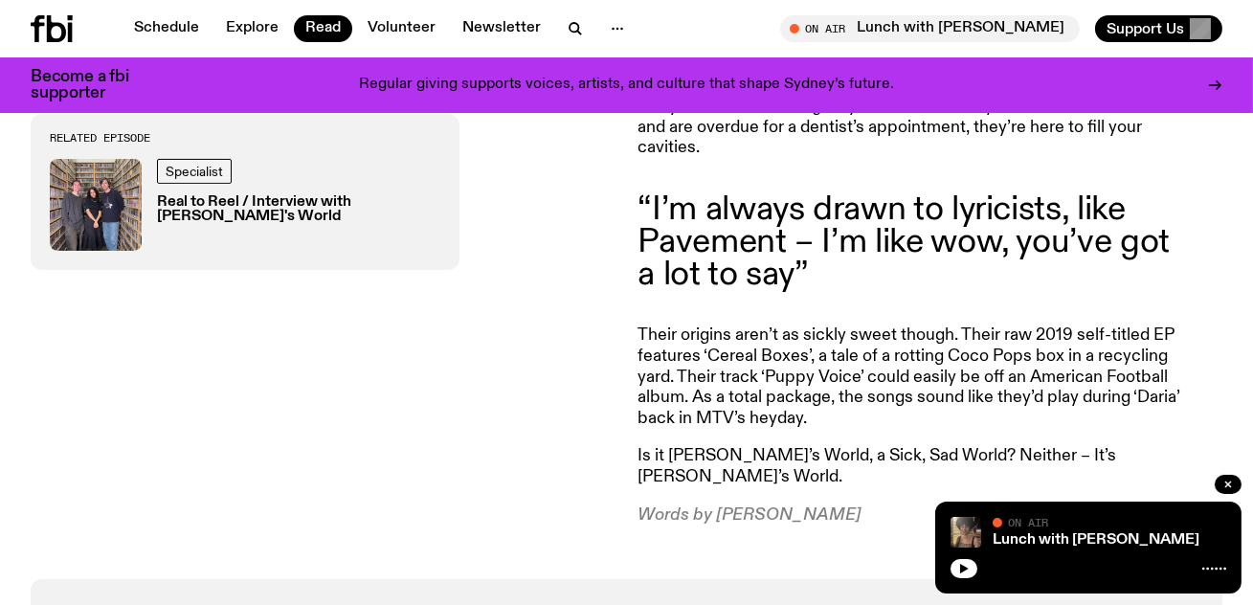
click at [716, 345] on p "Their origins aren’t as sickly sweet though. Their raw 2019 self-titled EP feat…" at bounding box center [914, 377] width 551 height 103
click at [756, 362] on p "Their origins aren’t as sickly sweet though. Their raw 2019 self-titled EP feat…" at bounding box center [914, 377] width 551 height 103
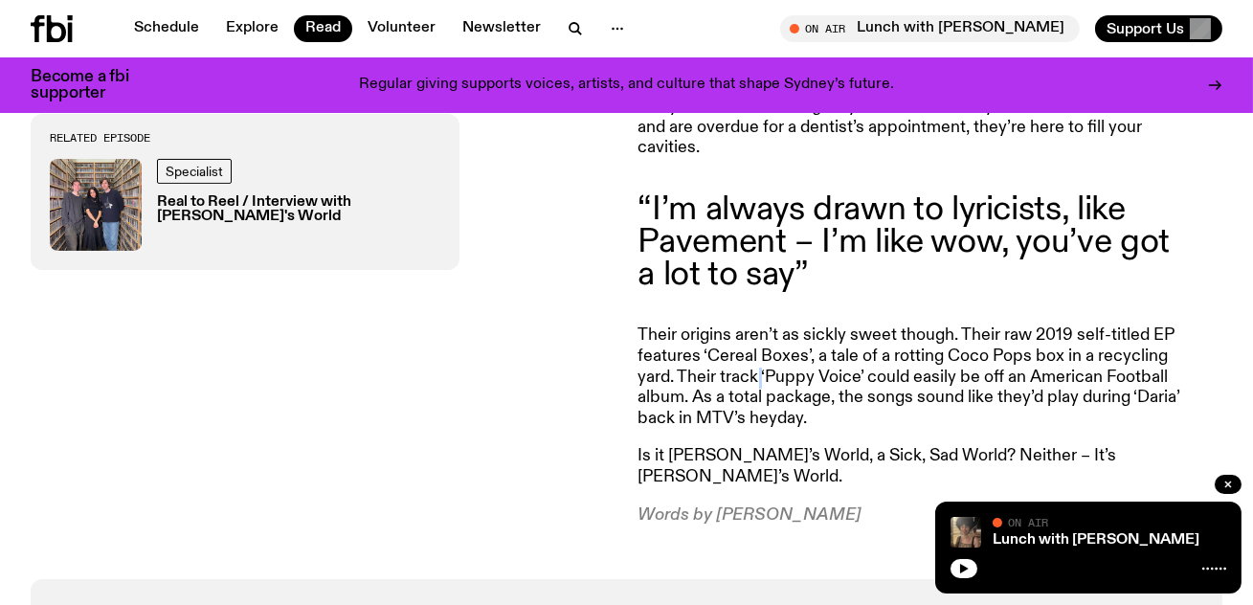
click at [756, 362] on p "Their origins aren’t as sickly sweet though. Their raw 2019 self-titled EP feat…" at bounding box center [914, 377] width 551 height 103
click at [758, 362] on p "Their origins aren’t as sickly sweet though. Their raw 2019 self-titled EP feat…" at bounding box center [914, 377] width 551 height 103
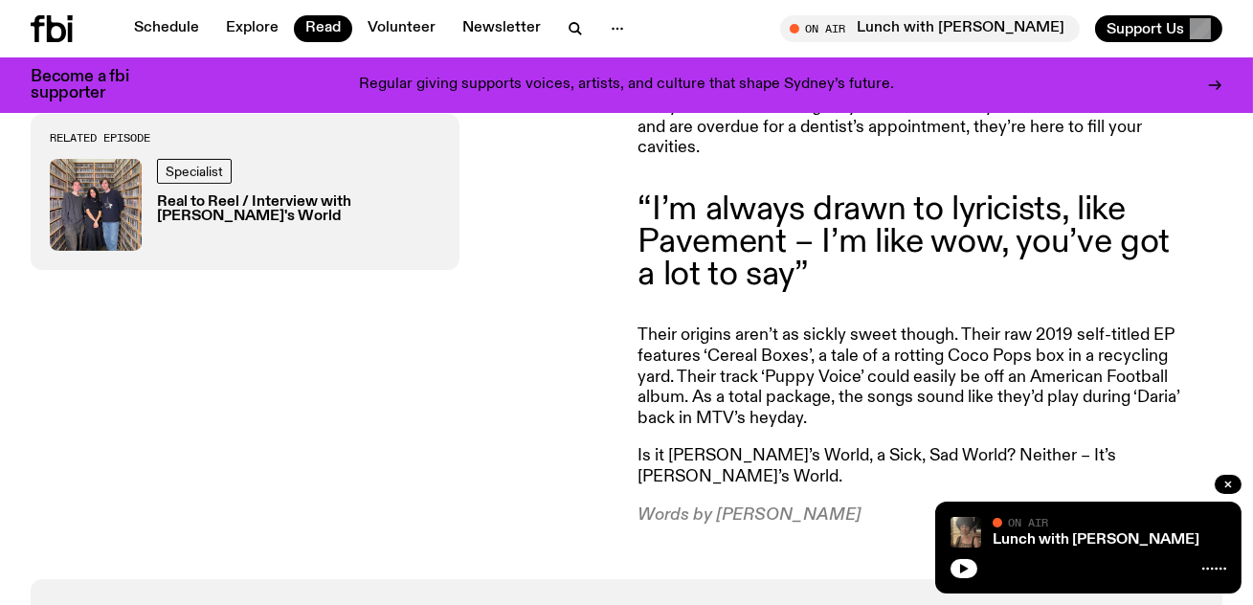
click at [758, 362] on p "Their origins aren’t as sickly sweet though. Their raw 2019 self-titled EP feat…" at bounding box center [914, 377] width 551 height 103
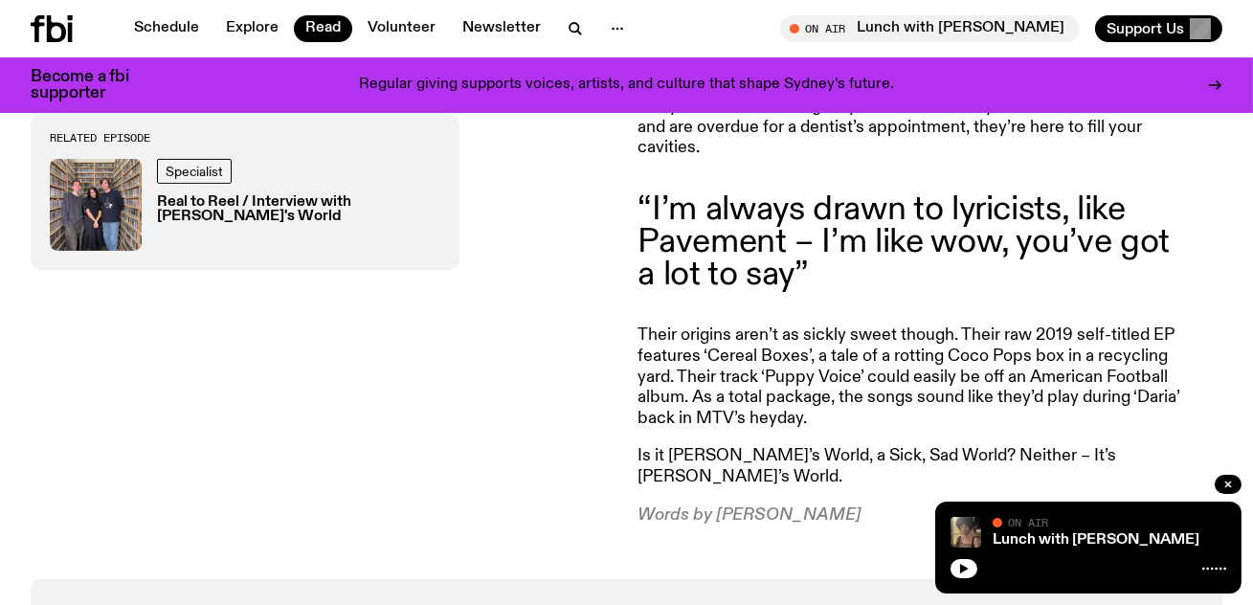
click at [758, 362] on p "Their origins aren’t as sickly sweet though. Their raw 2019 self-titled EP feat…" at bounding box center [914, 377] width 551 height 103
click at [809, 398] on p "Their origins aren’t as sickly sweet though. Their raw 2019 self-titled EP feat…" at bounding box center [914, 377] width 551 height 103
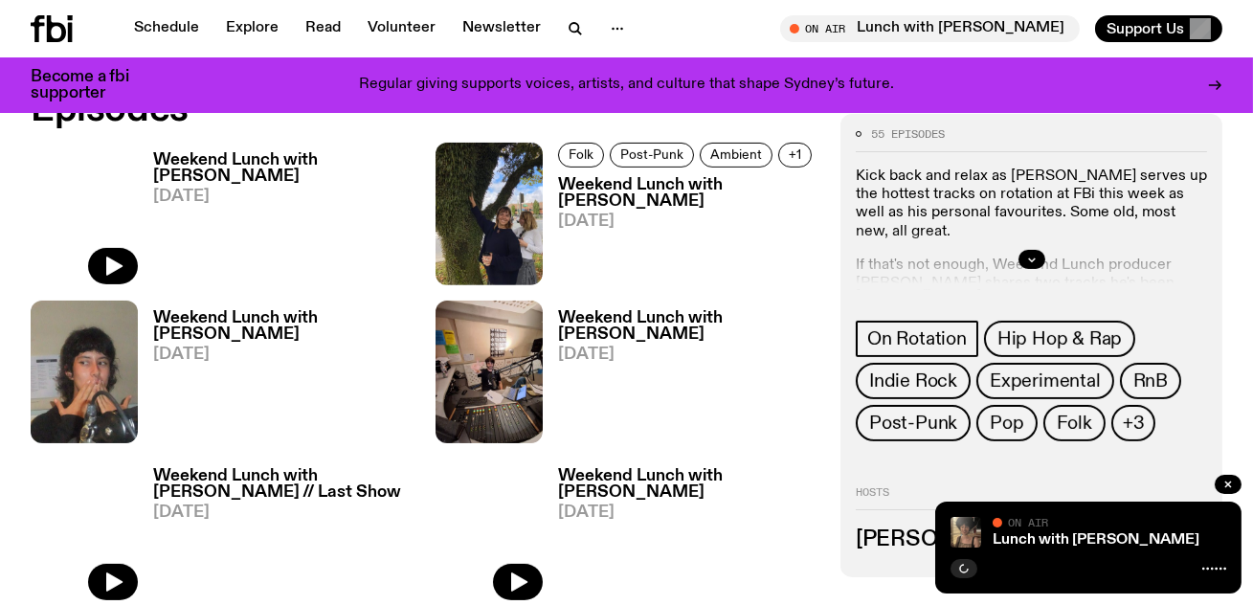
scroll to position [963, 0]
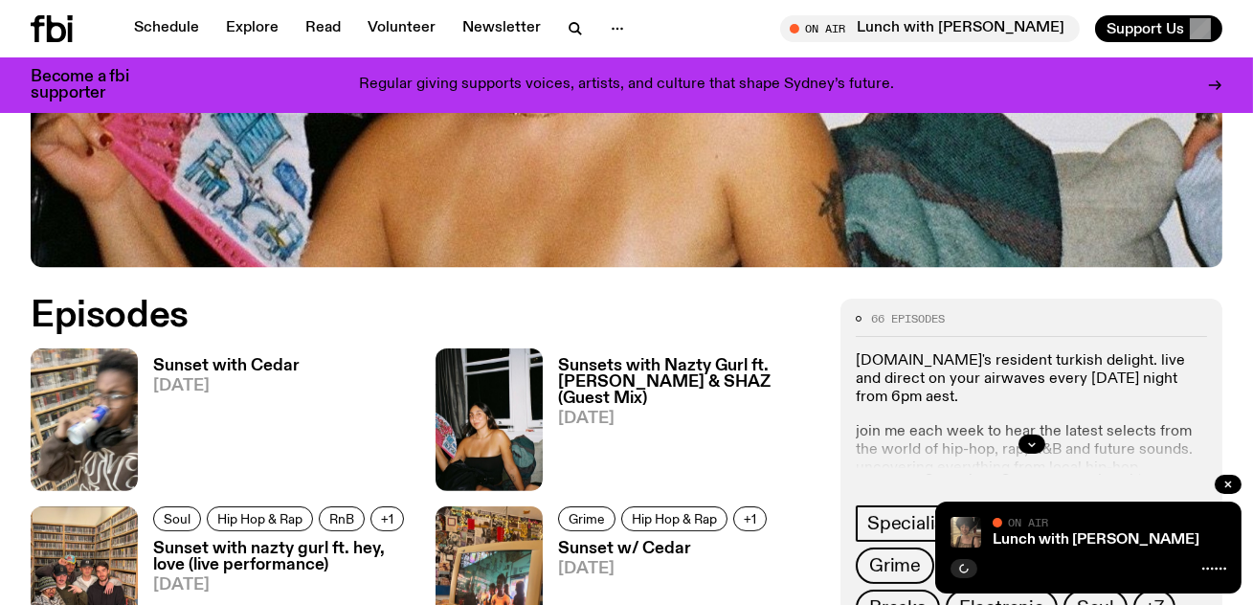
scroll to position [727, 0]
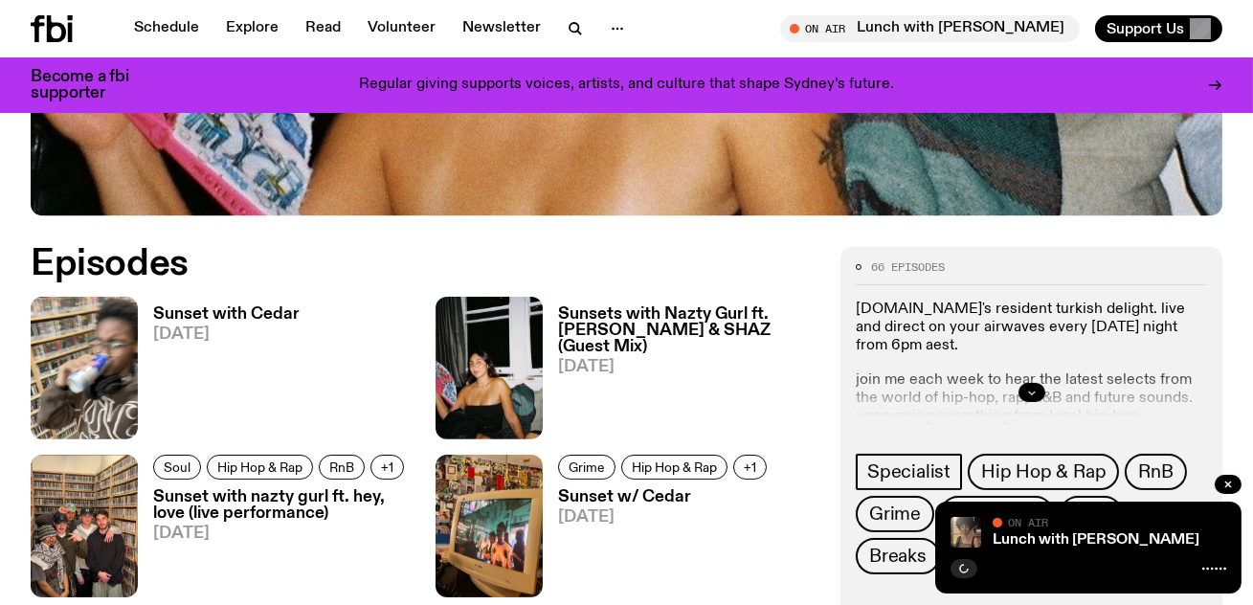
click at [1019, 392] on button "button" at bounding box center [1032, 392] width 27 height 19
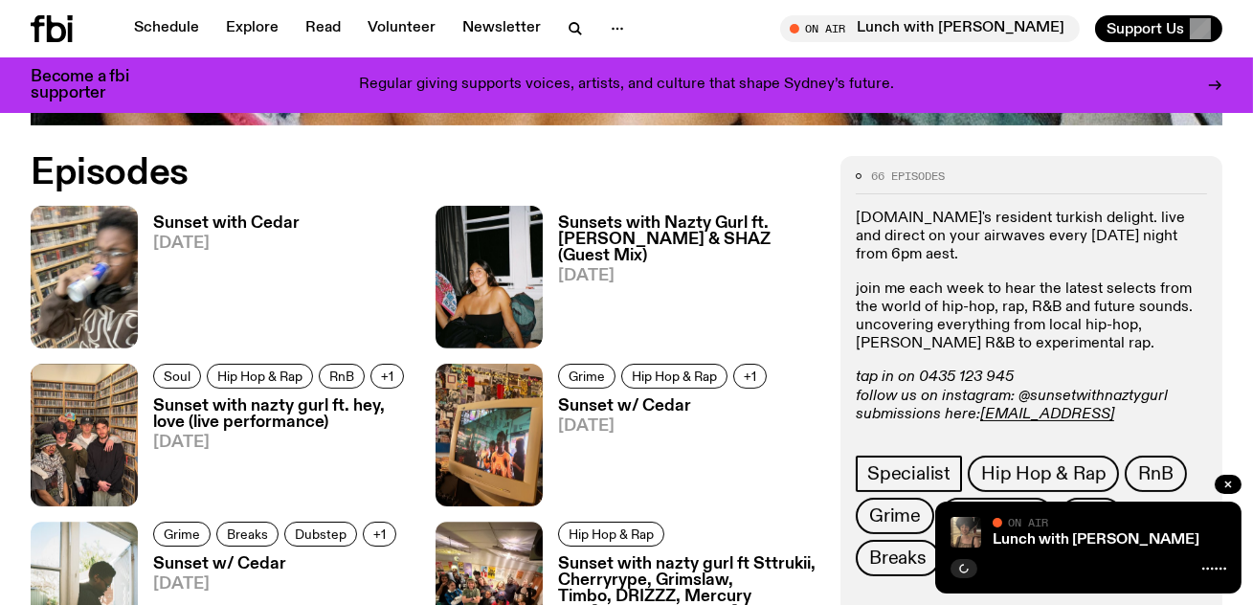
scroll to position [1041, 0]
